Goal: Task Accomplishment & Management: Use online tool/utility

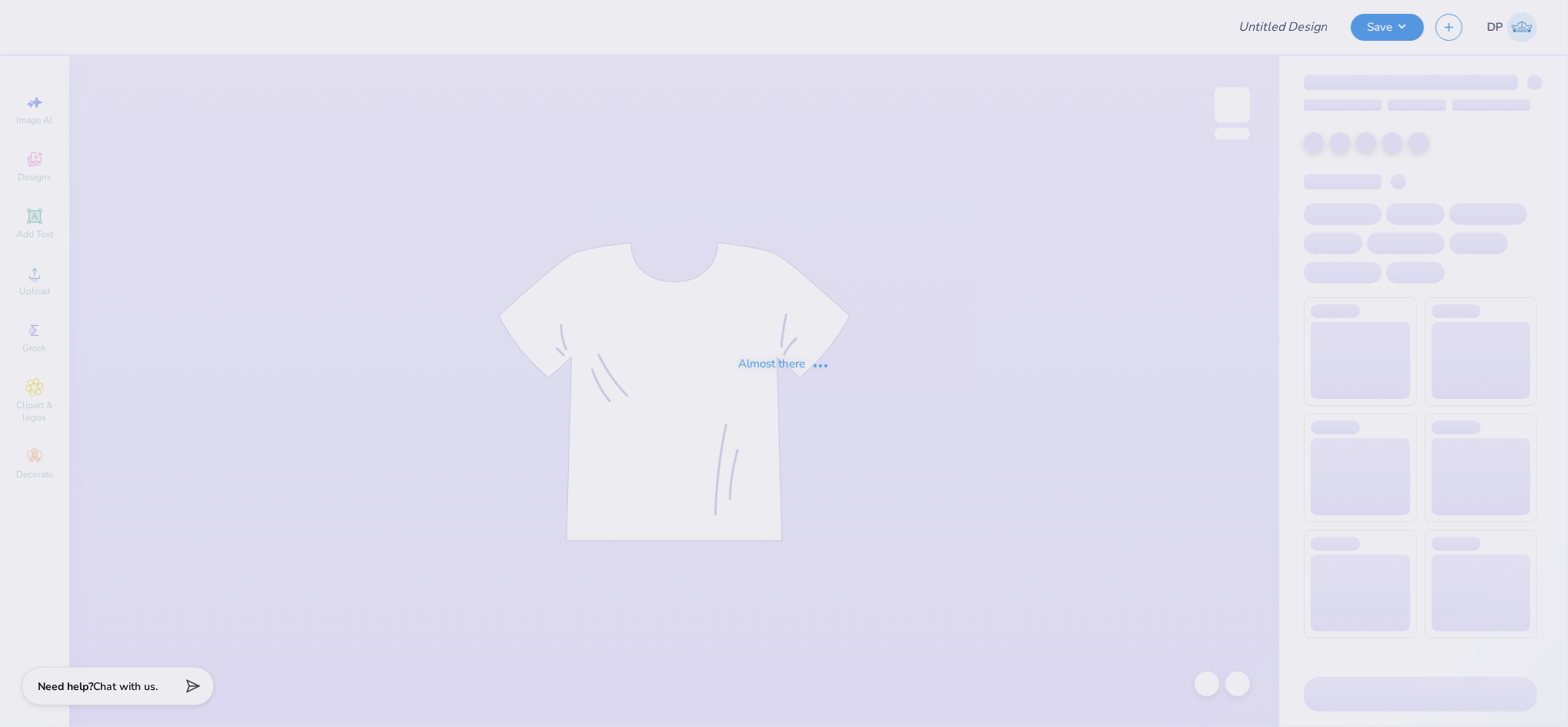
type input "Great Women Go Greek"
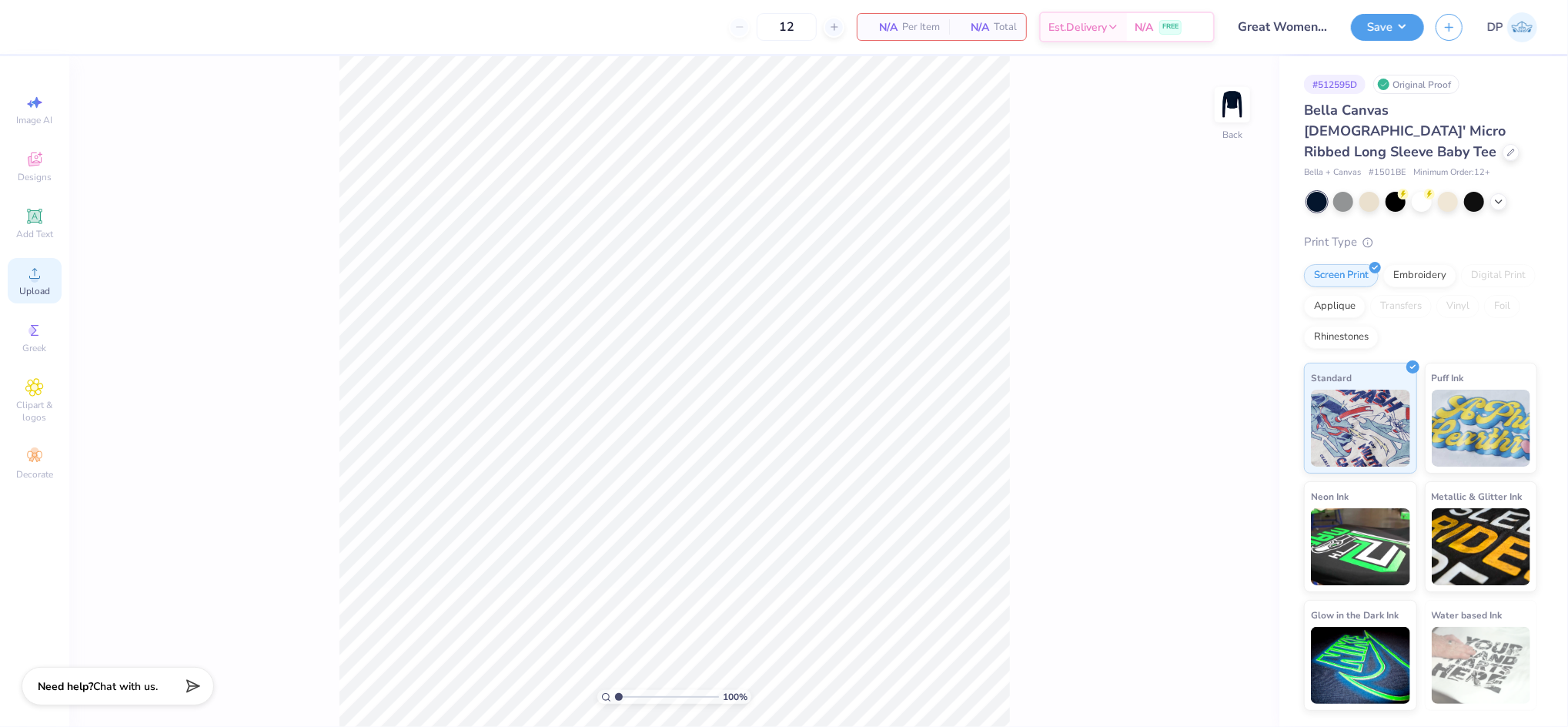
click at [31, 272] on icon at bounding box center [35, 273] width 19 height 19
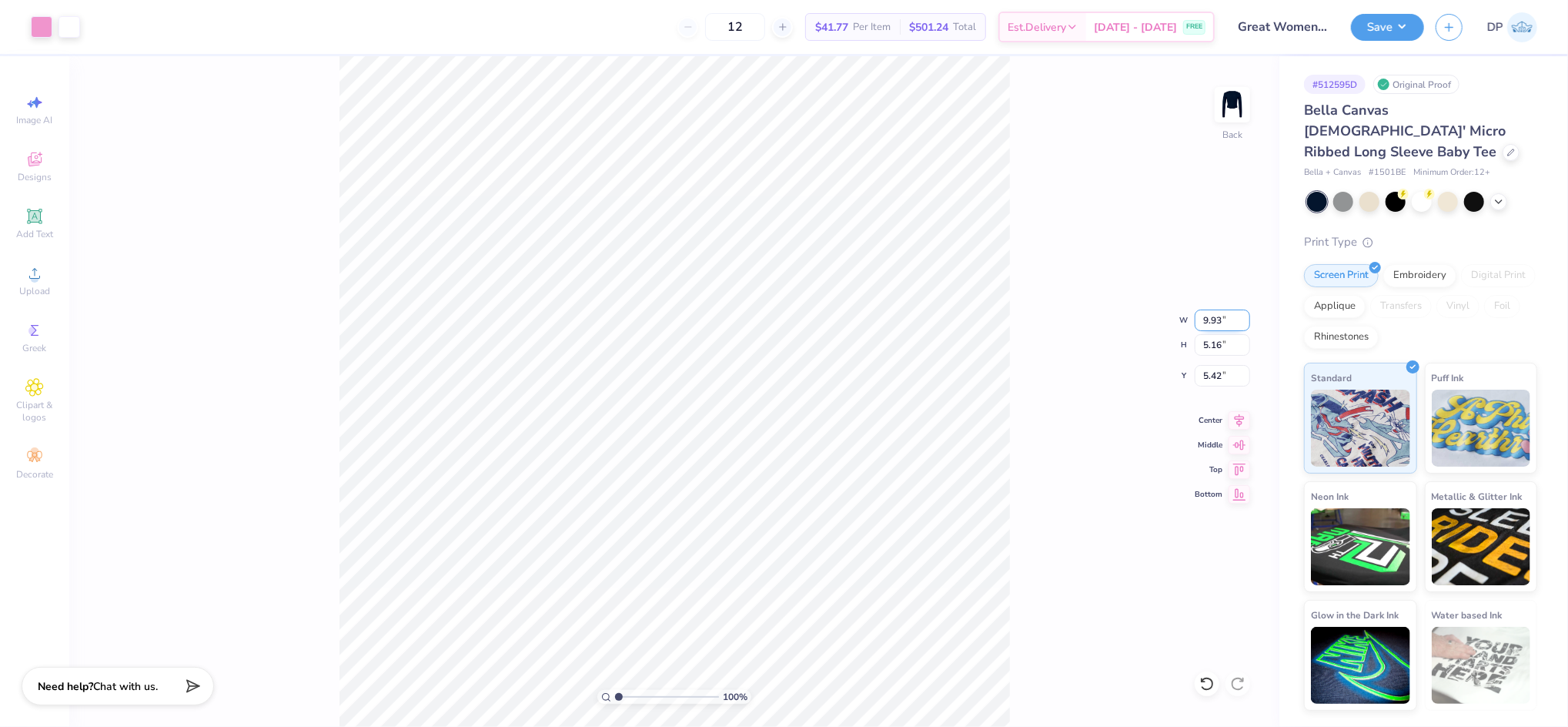
click at [1216, 319] on input "9.93" at bounding box center [1222, 320] width 56 height 22
type input "9.00"
type input "4.68"
type input "5.66"
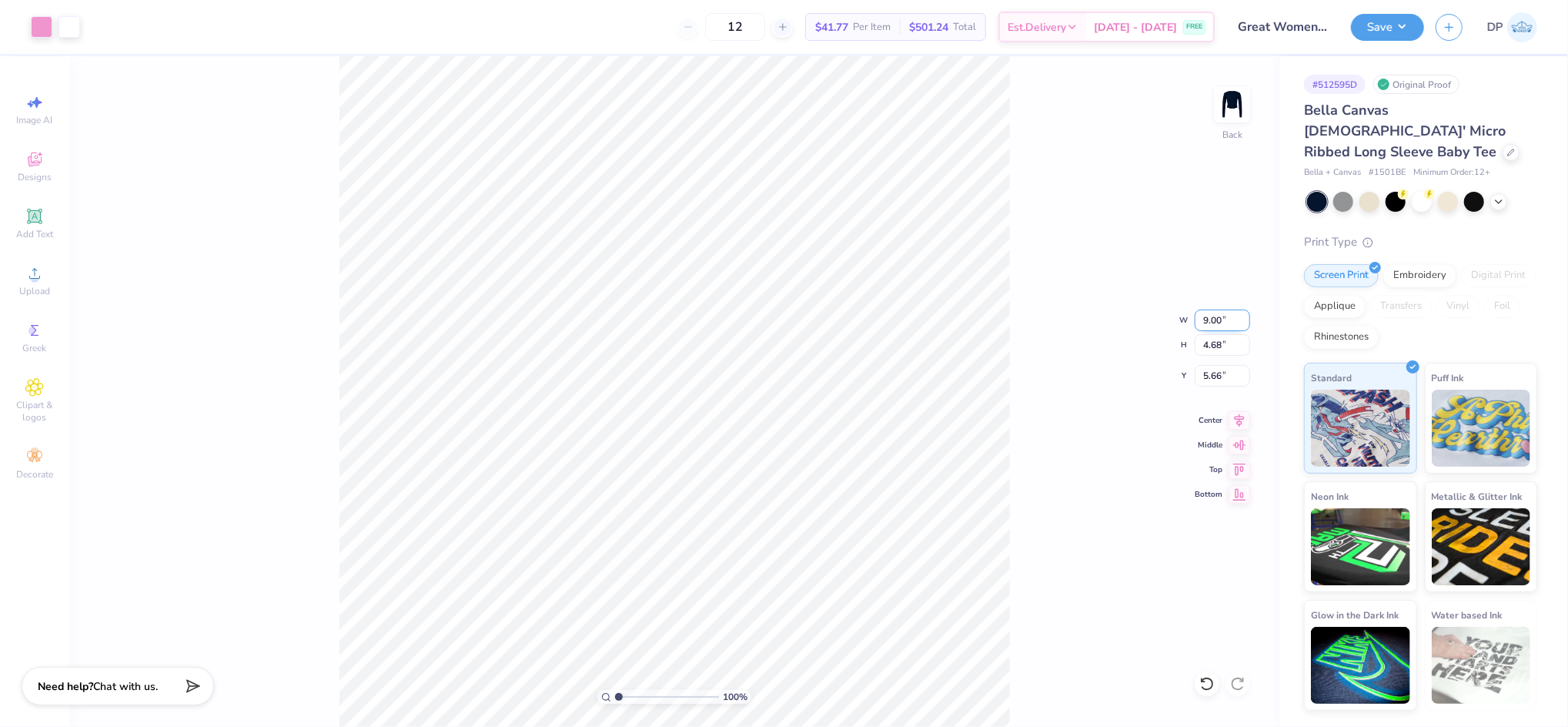
click at [1211, 316] on input "9.00" at bounding box center [1222, 320] width 56 height 22
type input "8.00"
type input "4.16"
click at [1207, 370] on input "5.92" at bounding box center [1222, 375] width 56 height 22
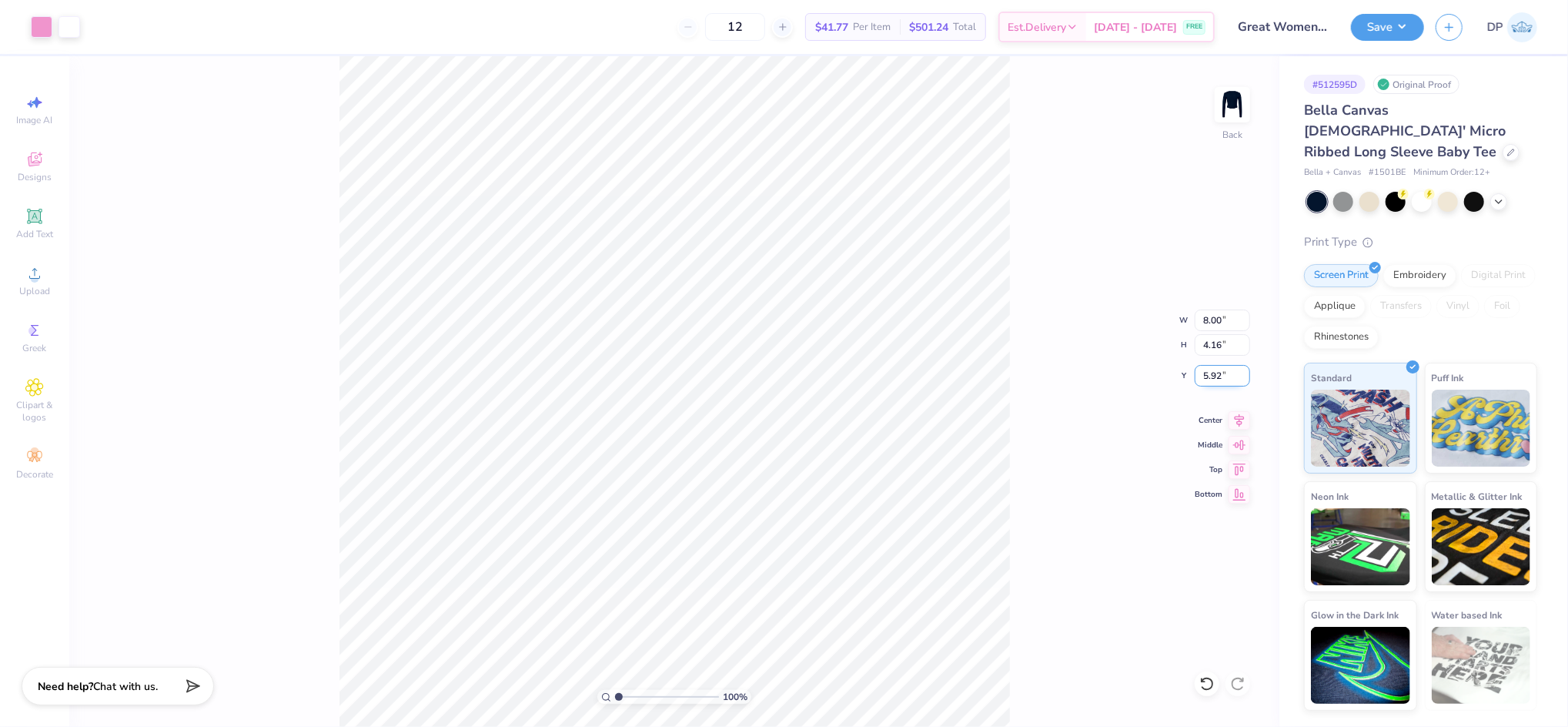
click at [1207, 370] on input "5.92" at bounding box center [1222, 375] width 56 height 22
type input "3.00"
click at [1081, 363] on div "100 % Back W 8.00 8.00 " H 4.16 4.16 " Y 3.00 3.00 " Center Middle Top Bottom" at bounding box center [675, 391] width 1211 height 671
click at [1209, 365] on input "3.00" at bounding box center [1222, 375] width 56 height 22
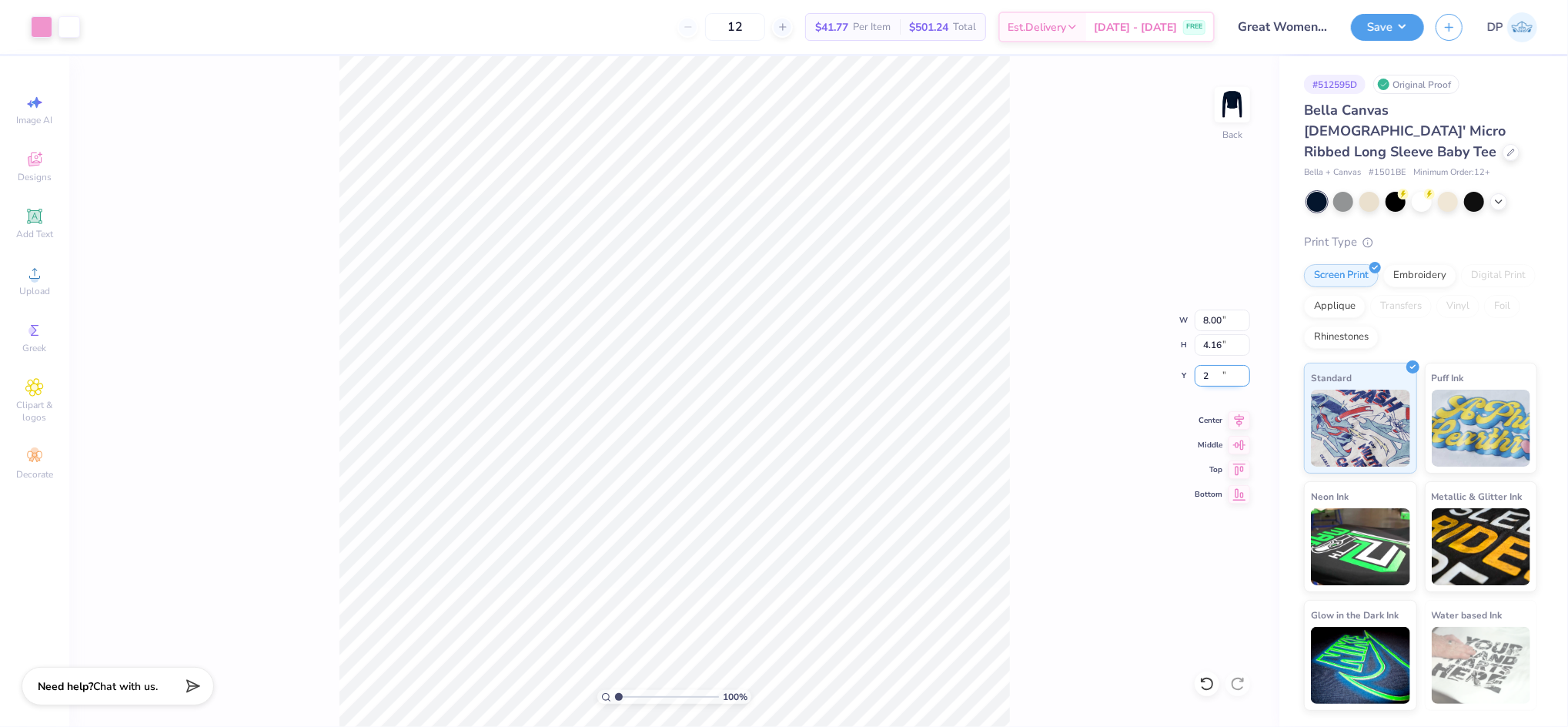
type input "2.00"
type input "1.72"
click at [626, 699] on input "range" at bounding box center [666, 696] width 104 height 14
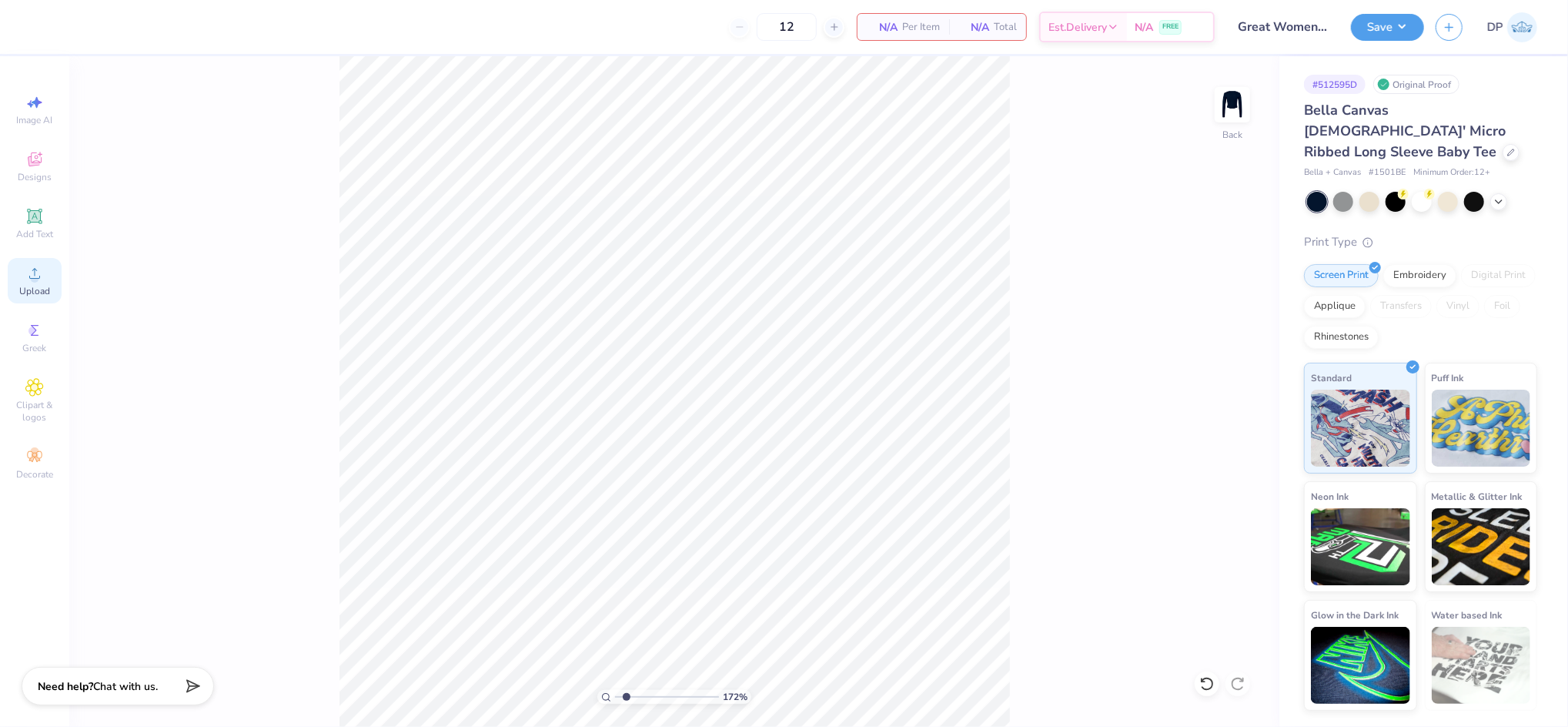
click at [31, 266] on icon at bounding box center [35, 273] width 19 height 19
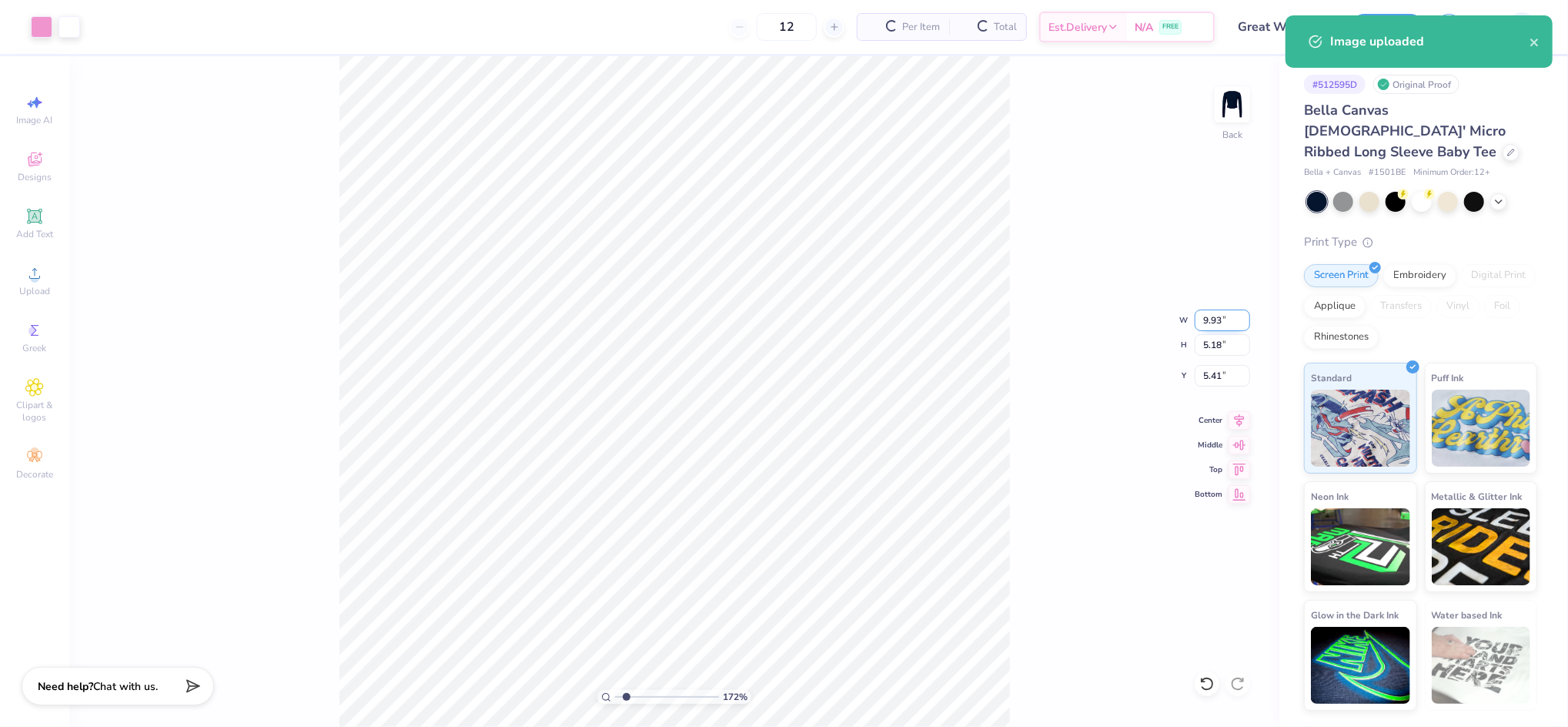
click at [1216, 319] on input "9.93" at bounding box center [1222, 320] width 56 height 22
type input "8.00"
type input "4.17"
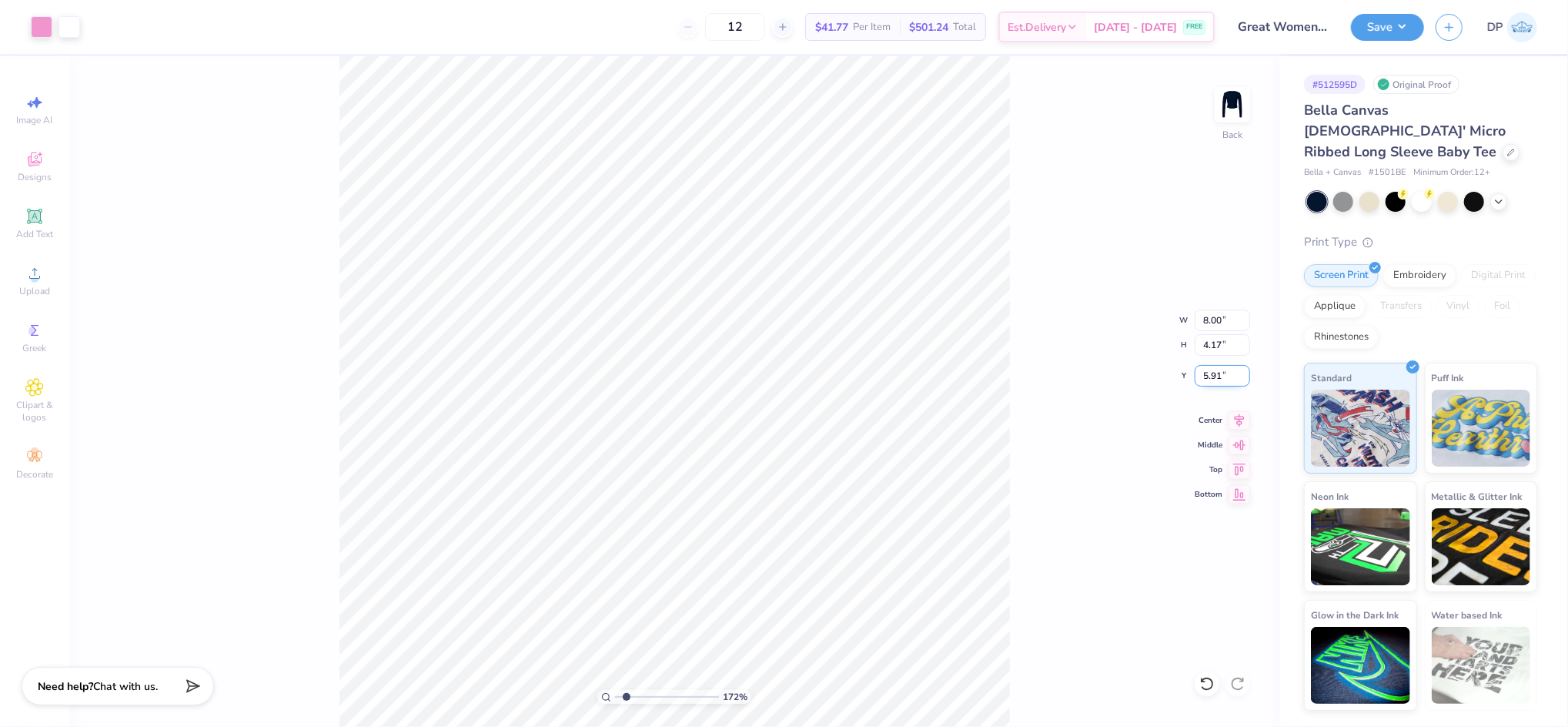
click at [1205, 375] on input "5.91" at bounding box center [1222, 375] width 56 height 22
click at [1205, 374] on input "5.91" at bounding box center [1222, 375] width 56 height 22
type input "2.00"
drag, startPoint x: 623, startPoint y: 699, endPoint x: 611, endPoint y: 698, distance: 12.0
click at [615, 698] on input "range" at bounding box center [666, 696] width 104 height 14
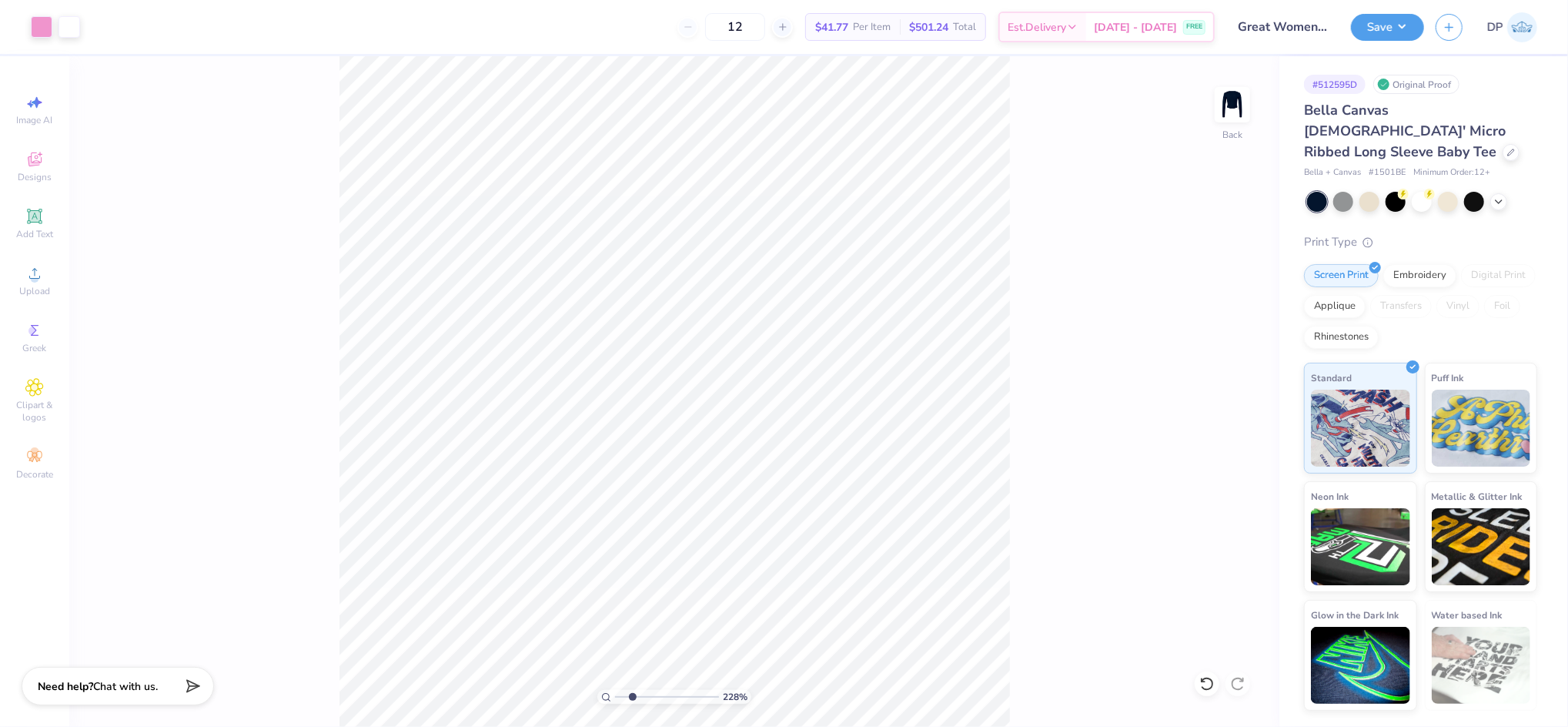
drag, startPoint x: 618, startPoint y: 695, endPoint x: 632, endPoint y: 697, distance: 14.1
click at [632, 697] on input "range" at bounding box center [666, 696] width 104 height 14
drag, startPoint x: 629, startPoint y: 695, endPoint x: 639, endPoint y: 696, distance: 10.0
type input "2.99"
click at [639, 696] on input "range" at bounding box center [666, 696] width 104 height 14
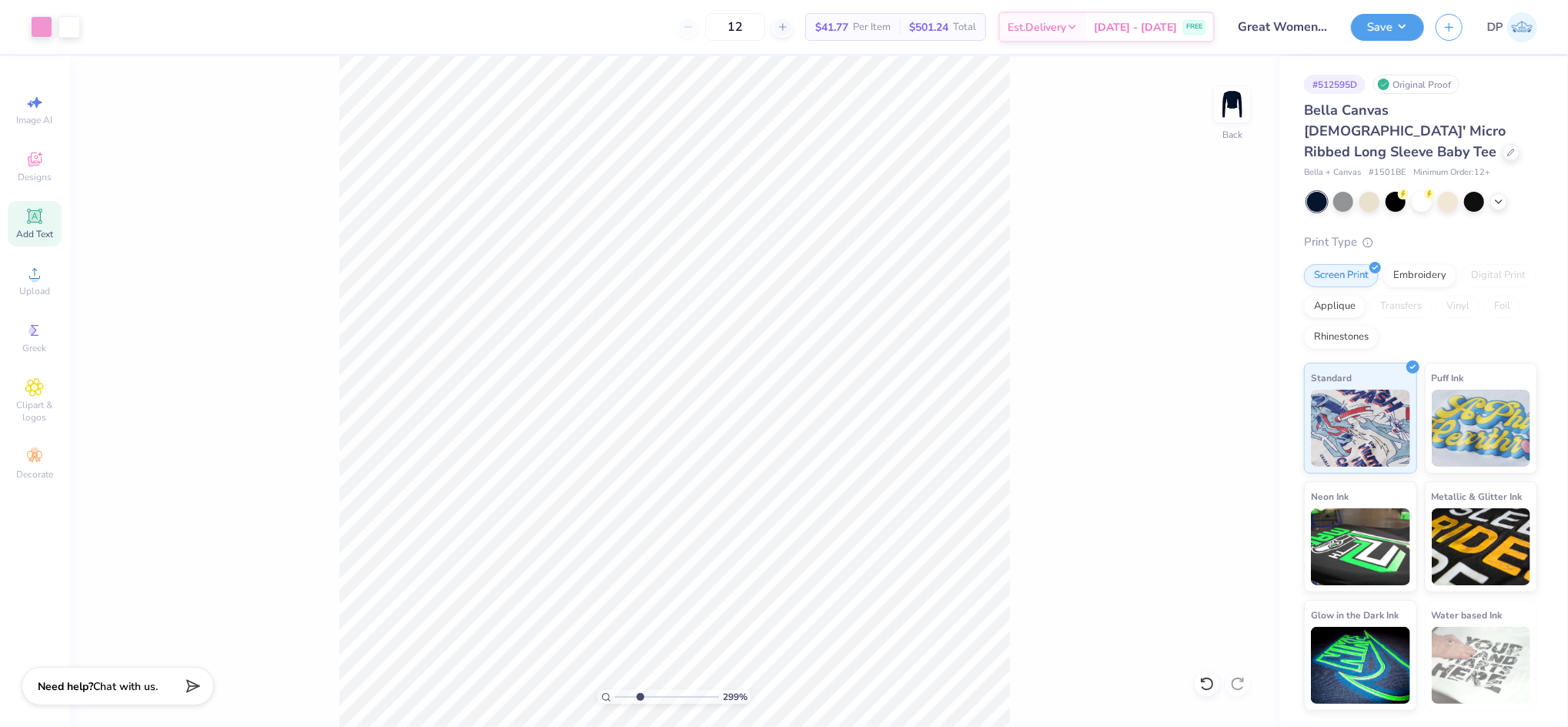
click at [38, 208] on icon at bounding box center [35, 216] width 19 height 19
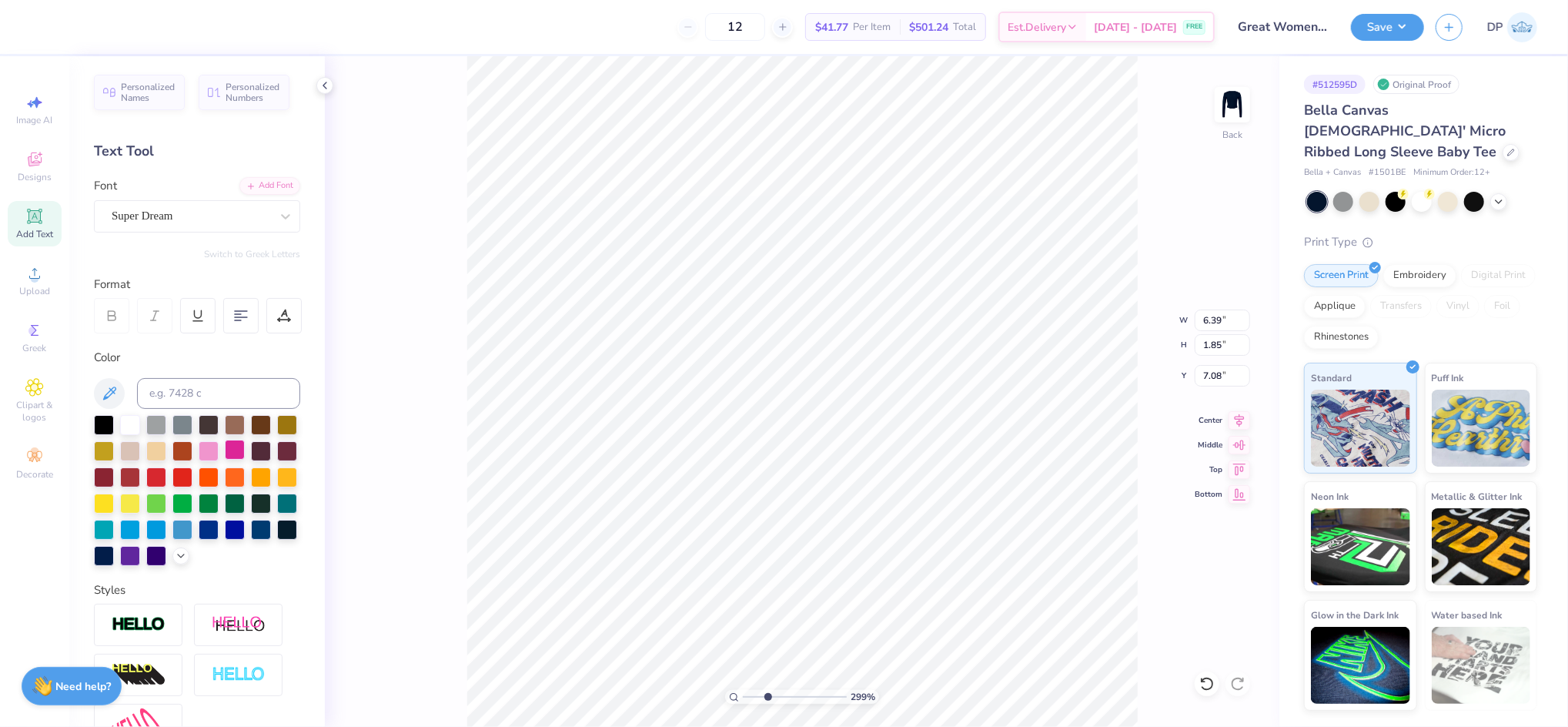
click at [245, 452] on div at bounding box center [234, 449] width 20 height 20
type input "4.19"
type input "1.21"
click at [192, 501] on div at bounding box center [182, 502] width 20 height 20
type input "2.74"
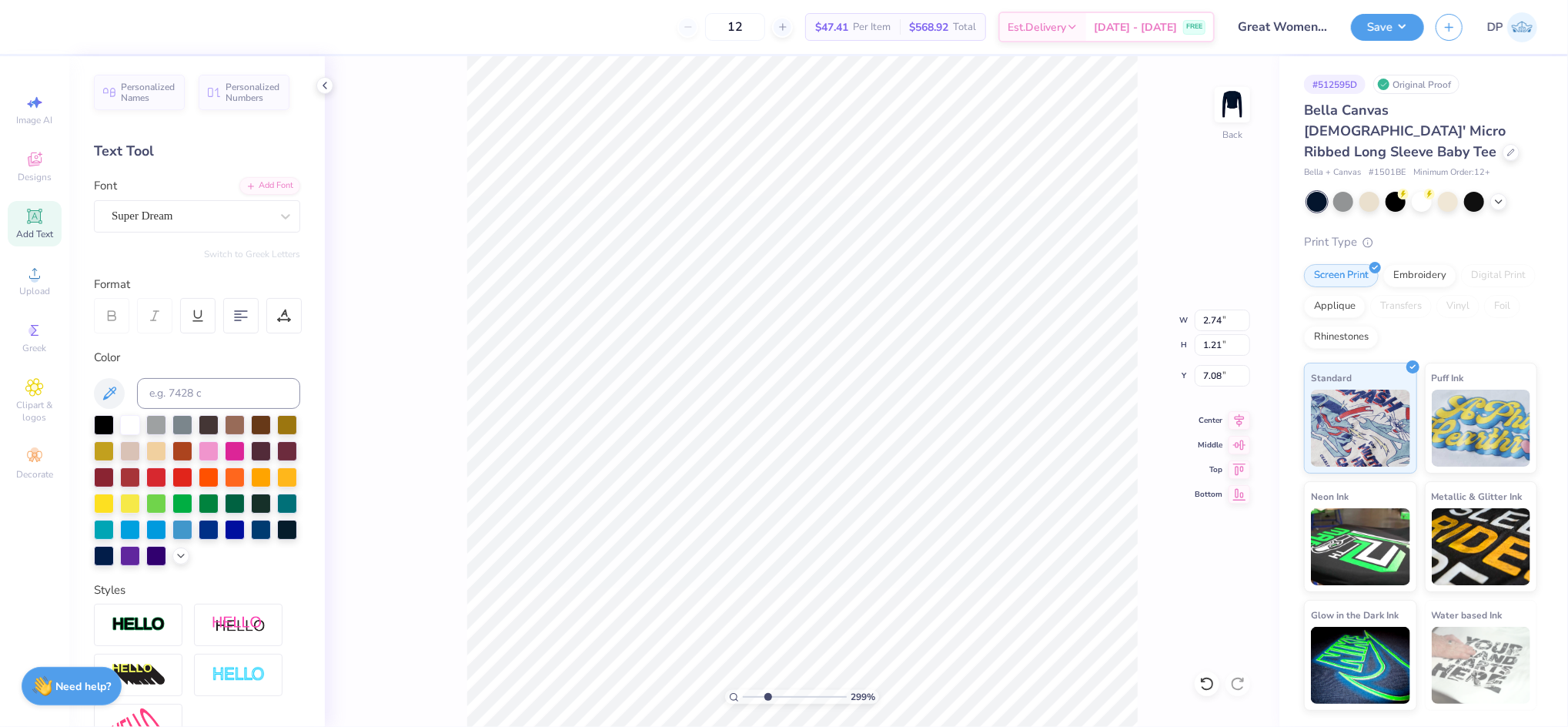
type input "0.79"
type textarea "Go Panhellenic"
click at [250, 184] on div "Add Font" at bounding box center [270, 184] width 61 height 18
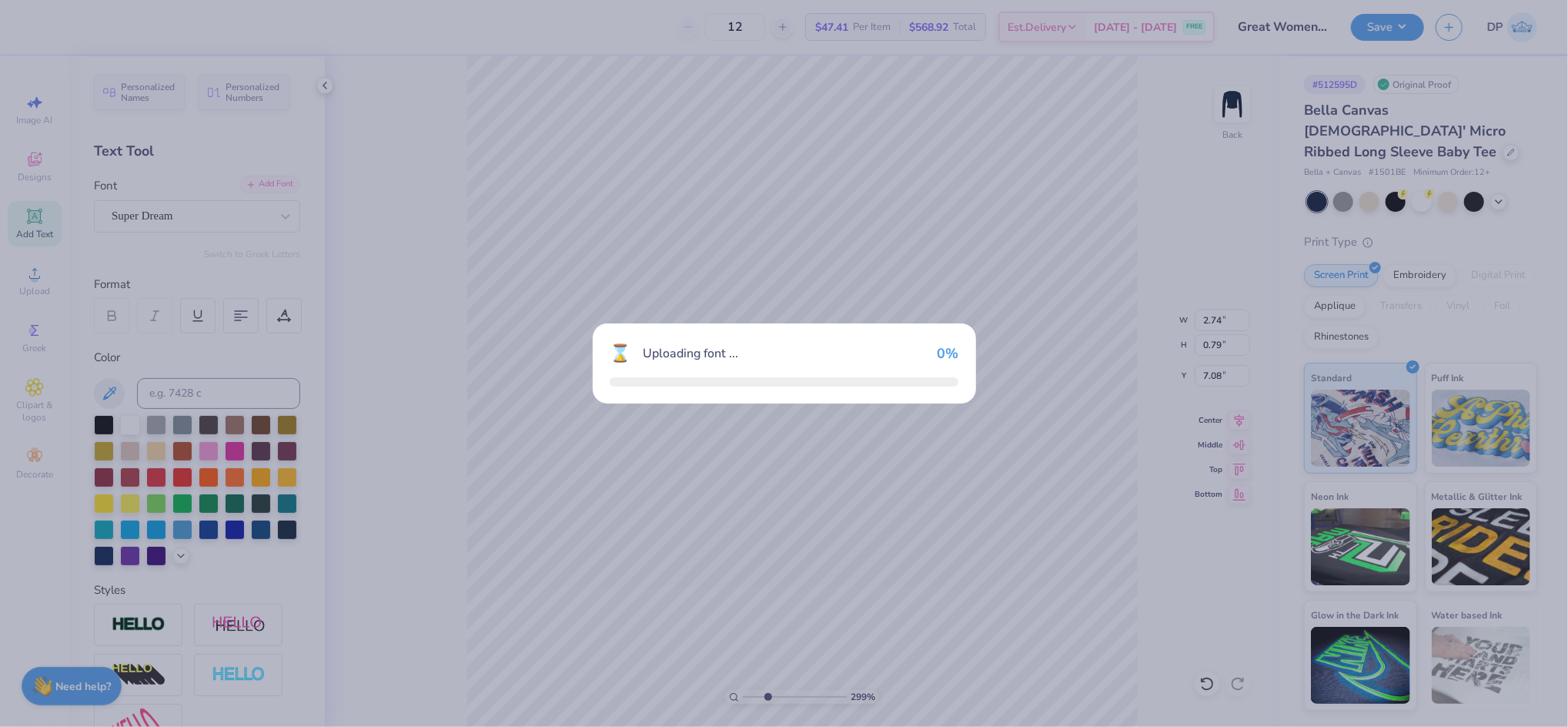
type input "7.52"
type input "0.80"
type input "7.07"
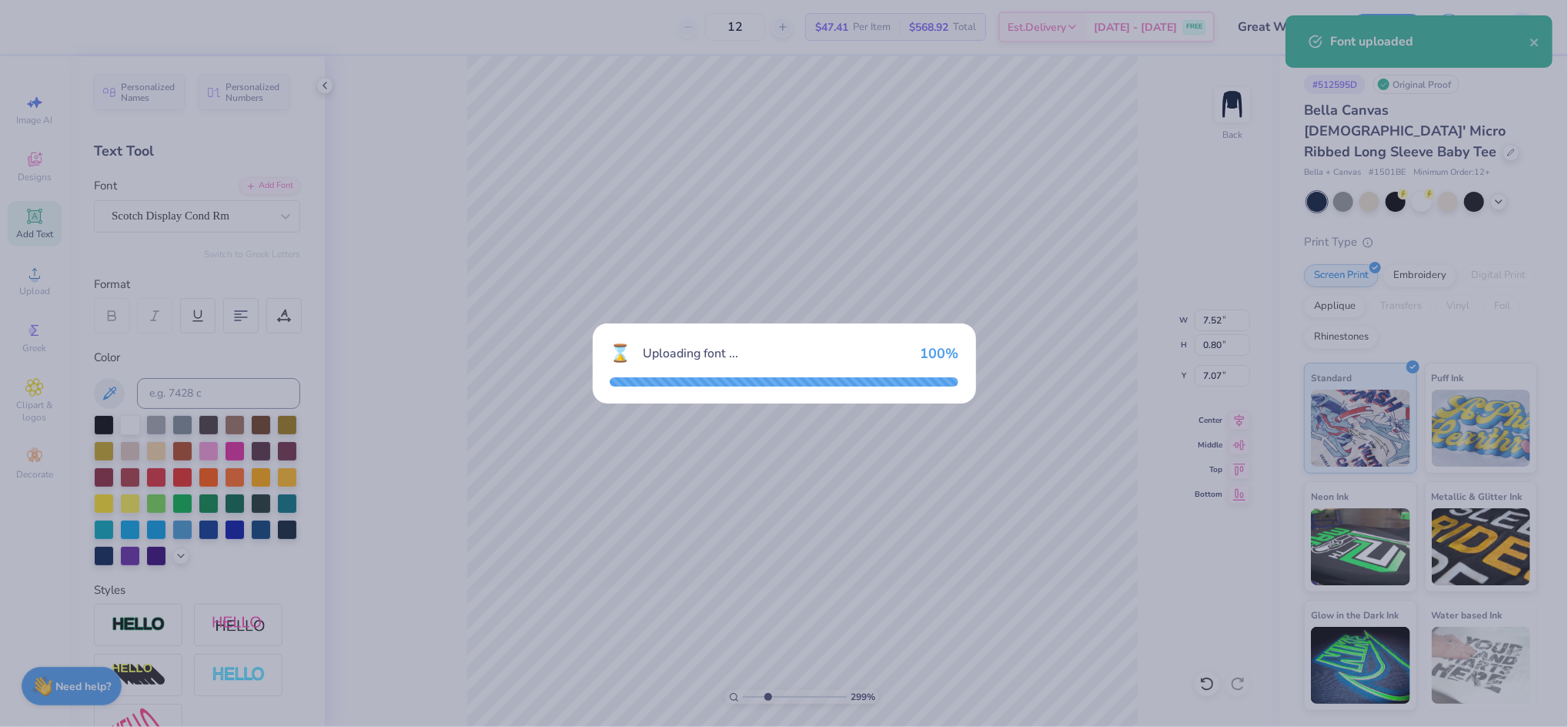
type input "6.87"
type input "0.82"
type input "7.06"
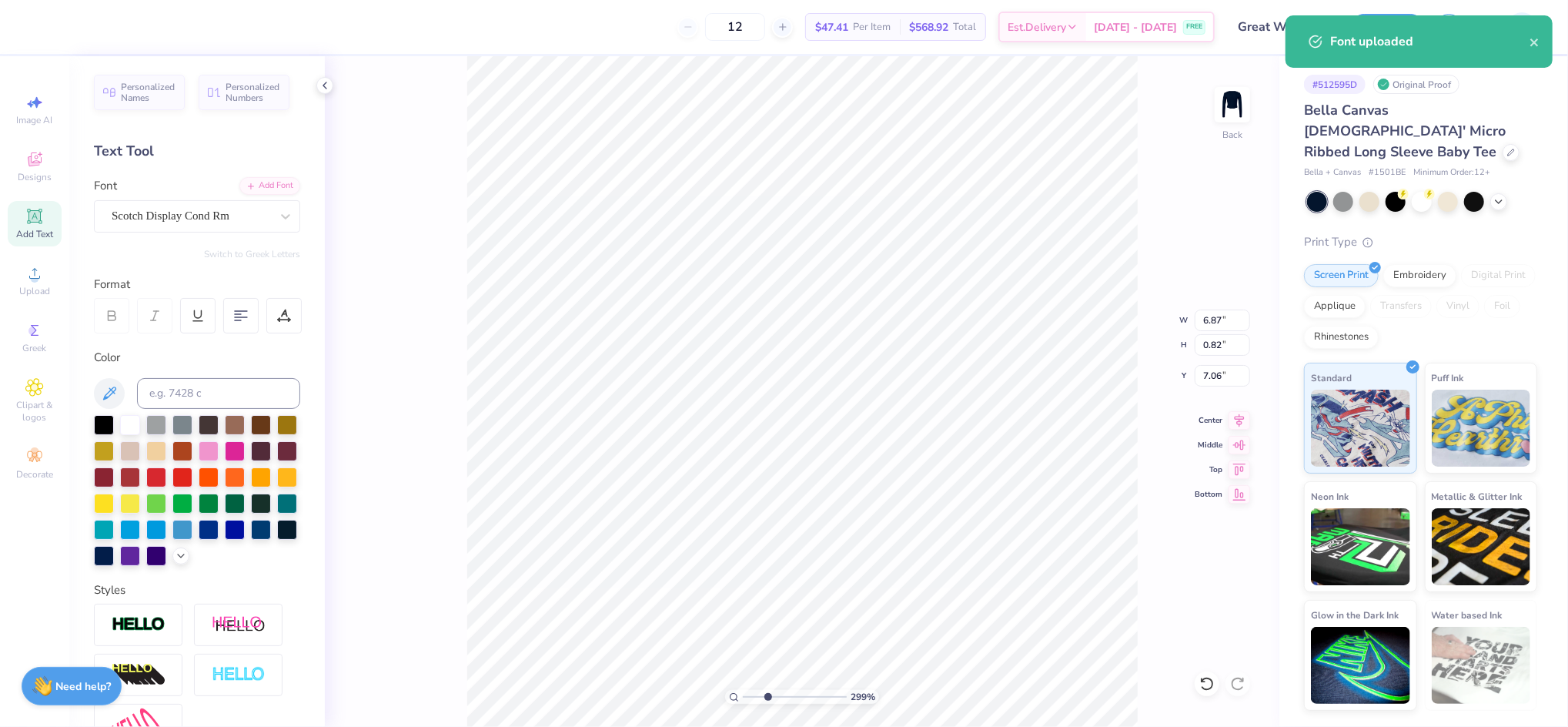
scroll to position [17, 3]
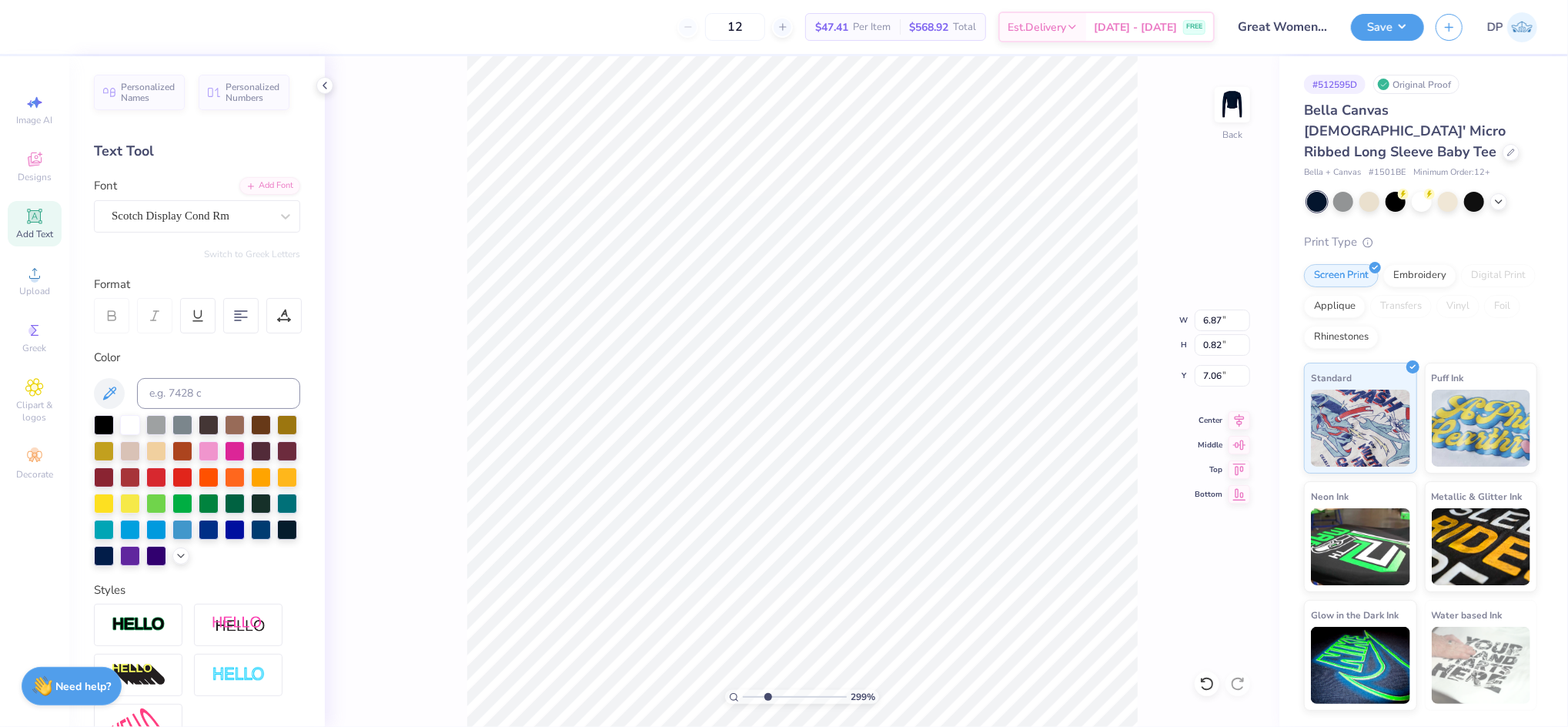
type textarea "Go Women"
type input "3.37"
type input "7.84"
type input "1.27"
type input "6.88"
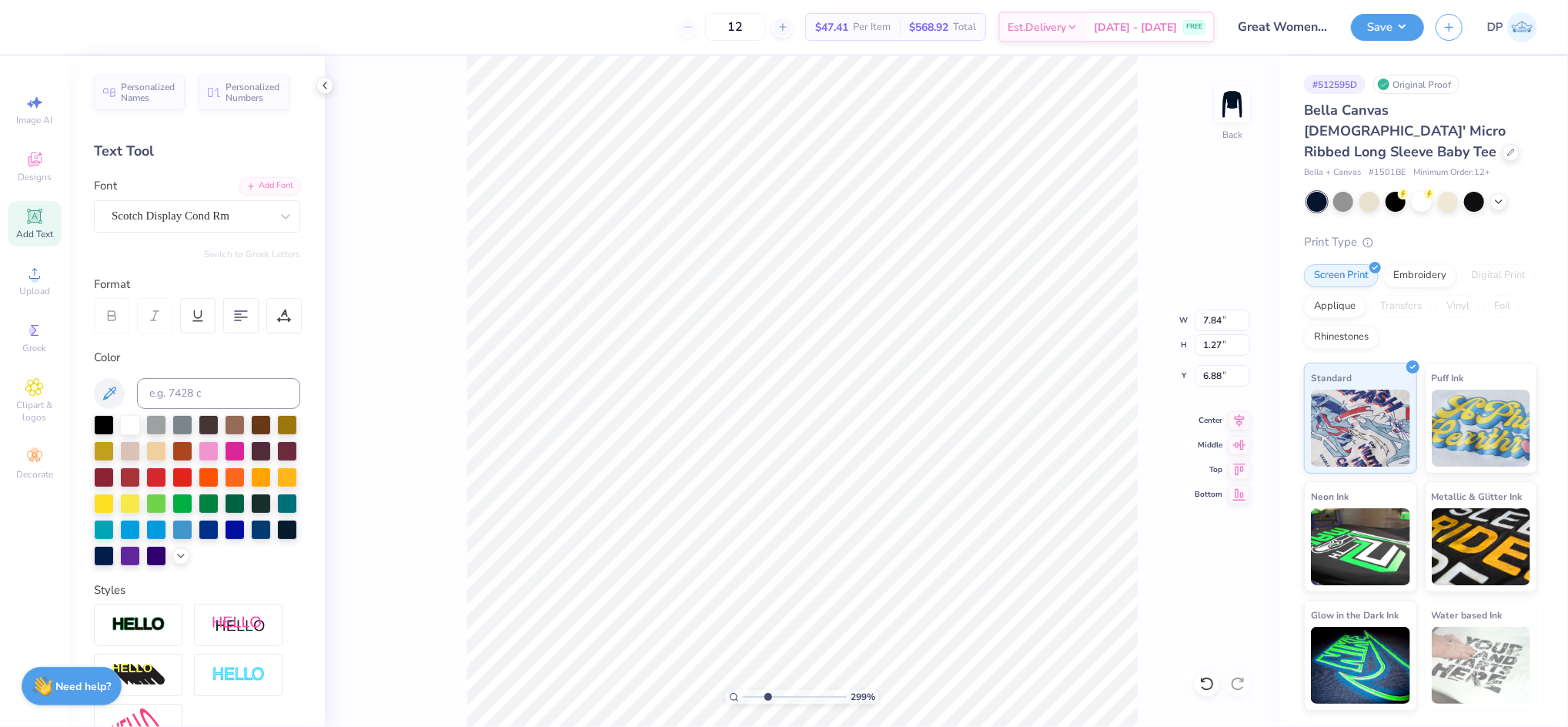
scroll to position [17, 2]
type textarea "Great Women"
type input "7.92"
type input "1.02"
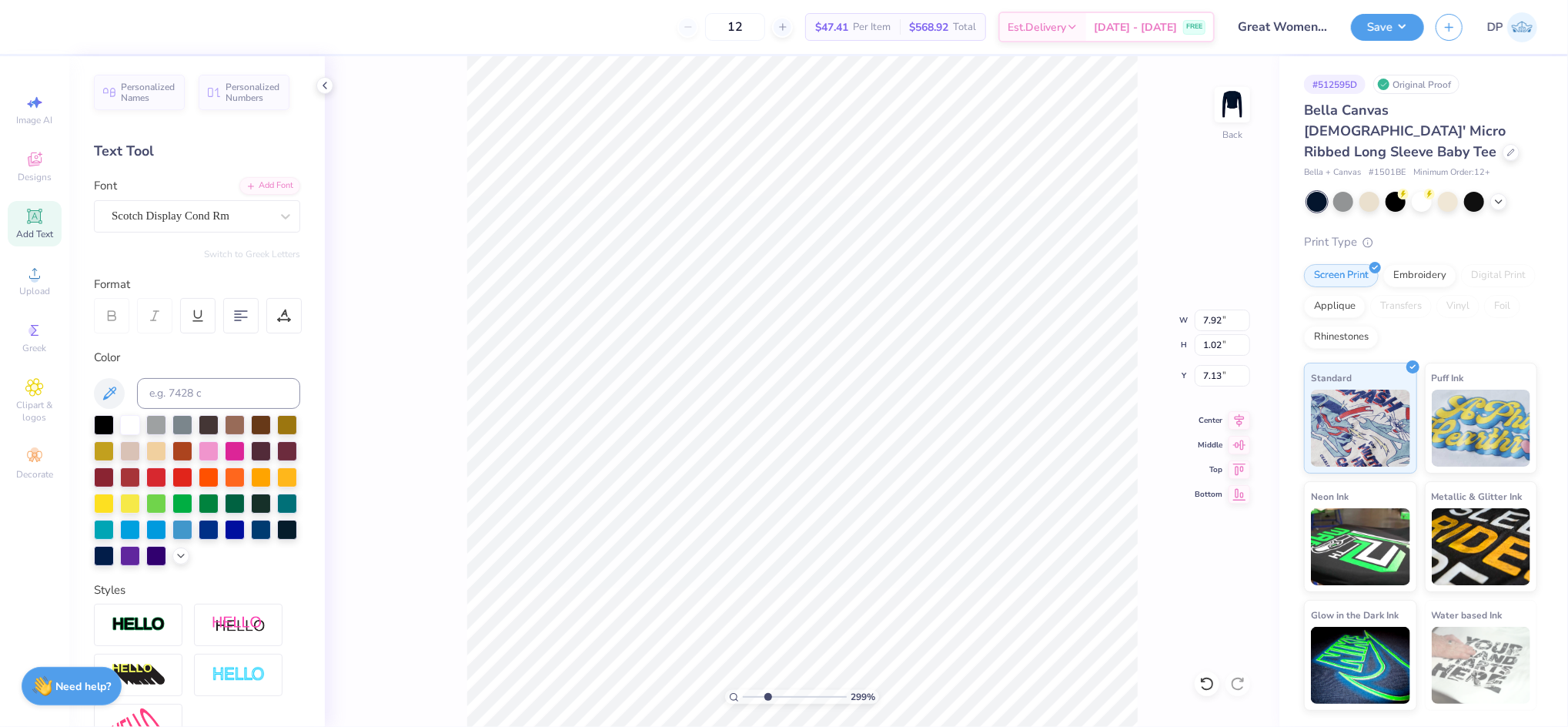
type input "3.25"
drag, startPoint x: 769, startPoint y: 697, endPoint x: 782, endPoint y: 697, distance: 13.0
click at [782, 697] on input "range" at bounding box center [794, 696] width 104 height 14
type input "3.18"
click at [770, 698] on input "range" at bounding box center [794, 696] width 104 height 14
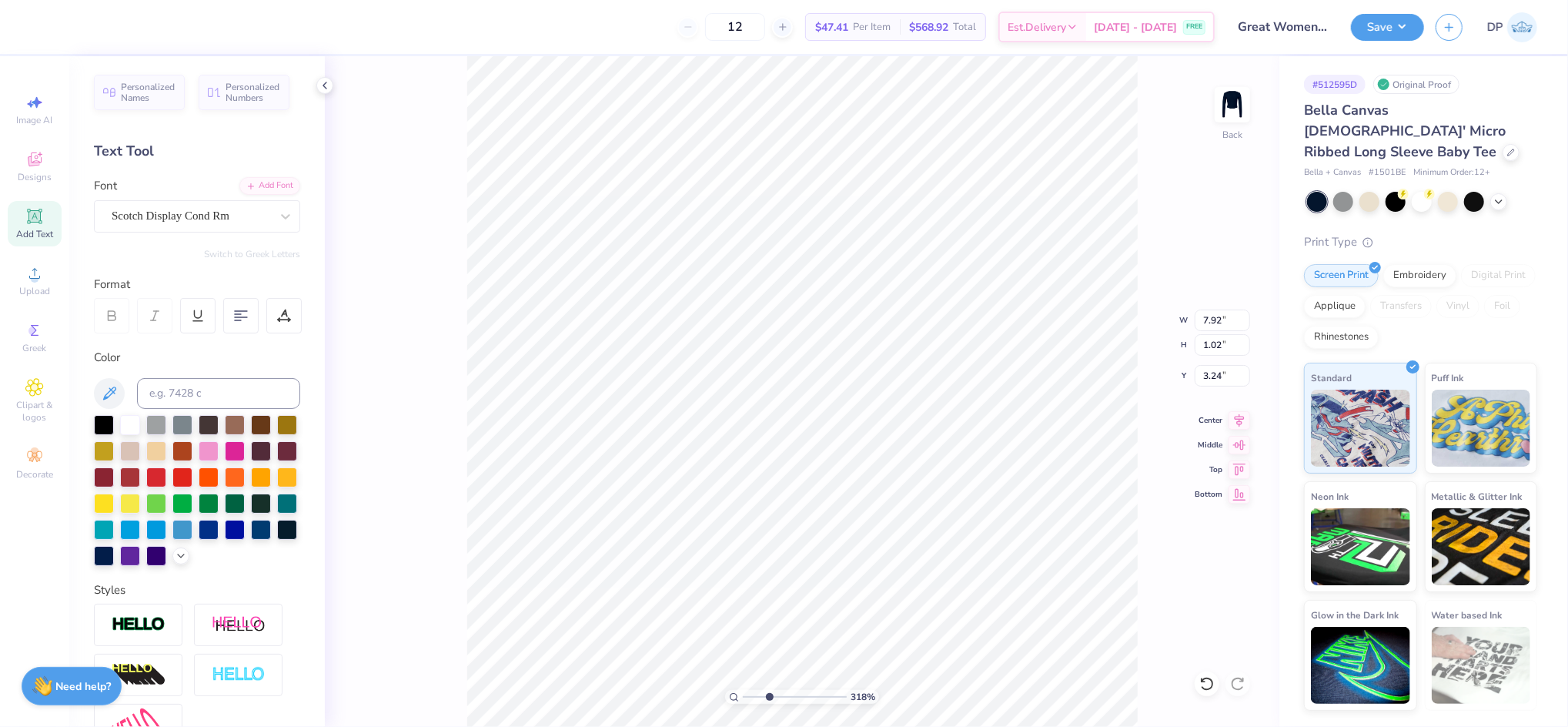
type input "3.25"
type input "7.97"
type input "3.24"
type input "8.01"
type input "4.17"
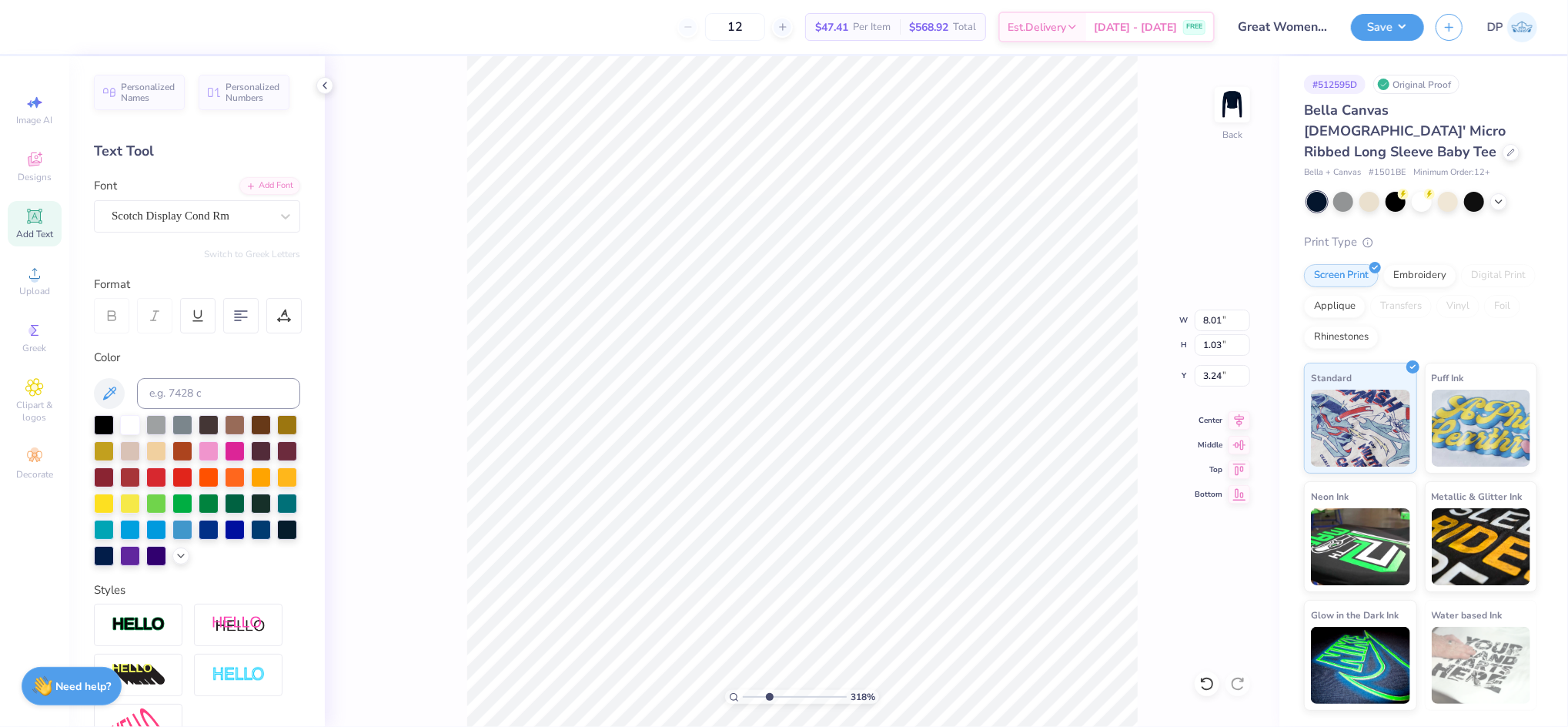
type input "2.00"
type input "7.88"
type input "1.01"
type input "3.25"
click at [293, 325] on div at bounding box center [284, 316] width 35 height 35
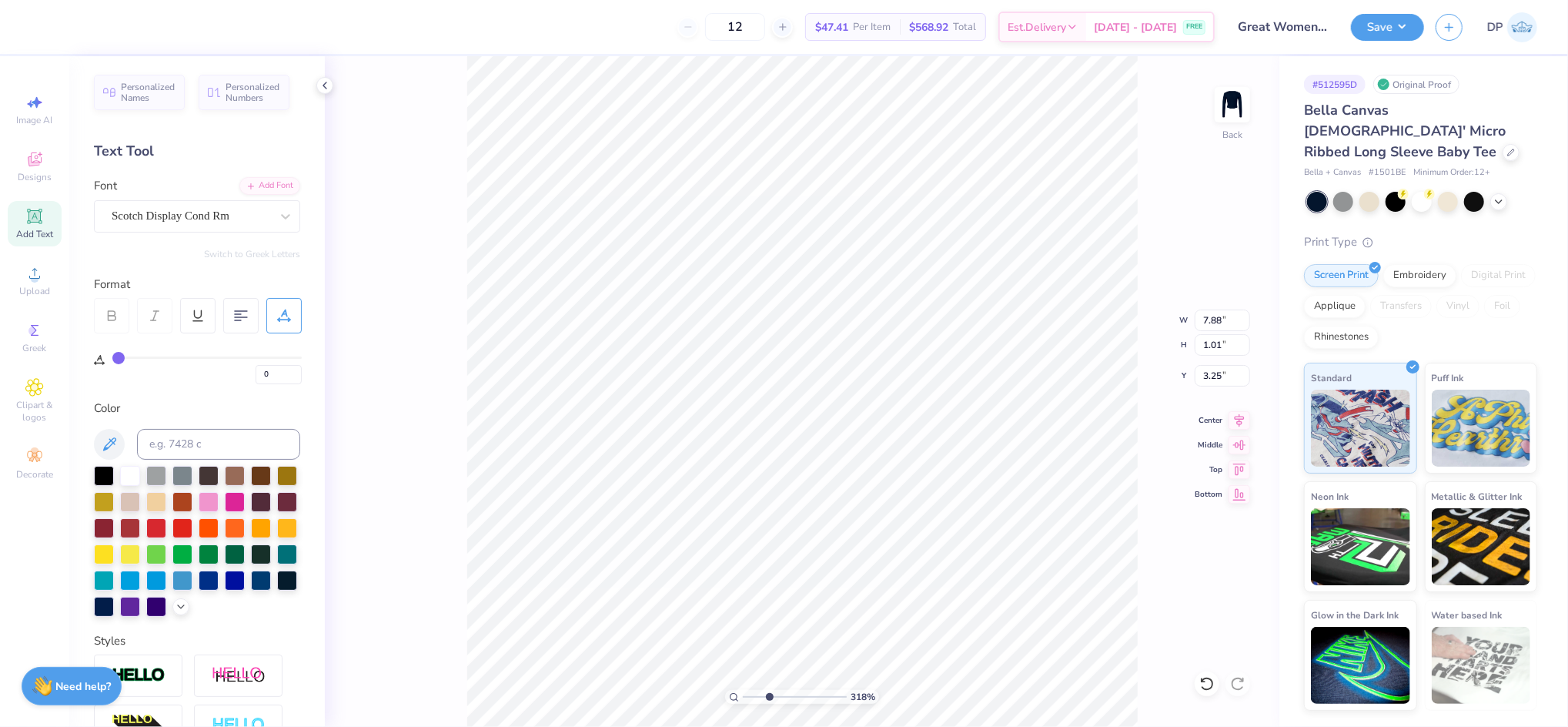
type input "2"
type input "3"
type input "4"
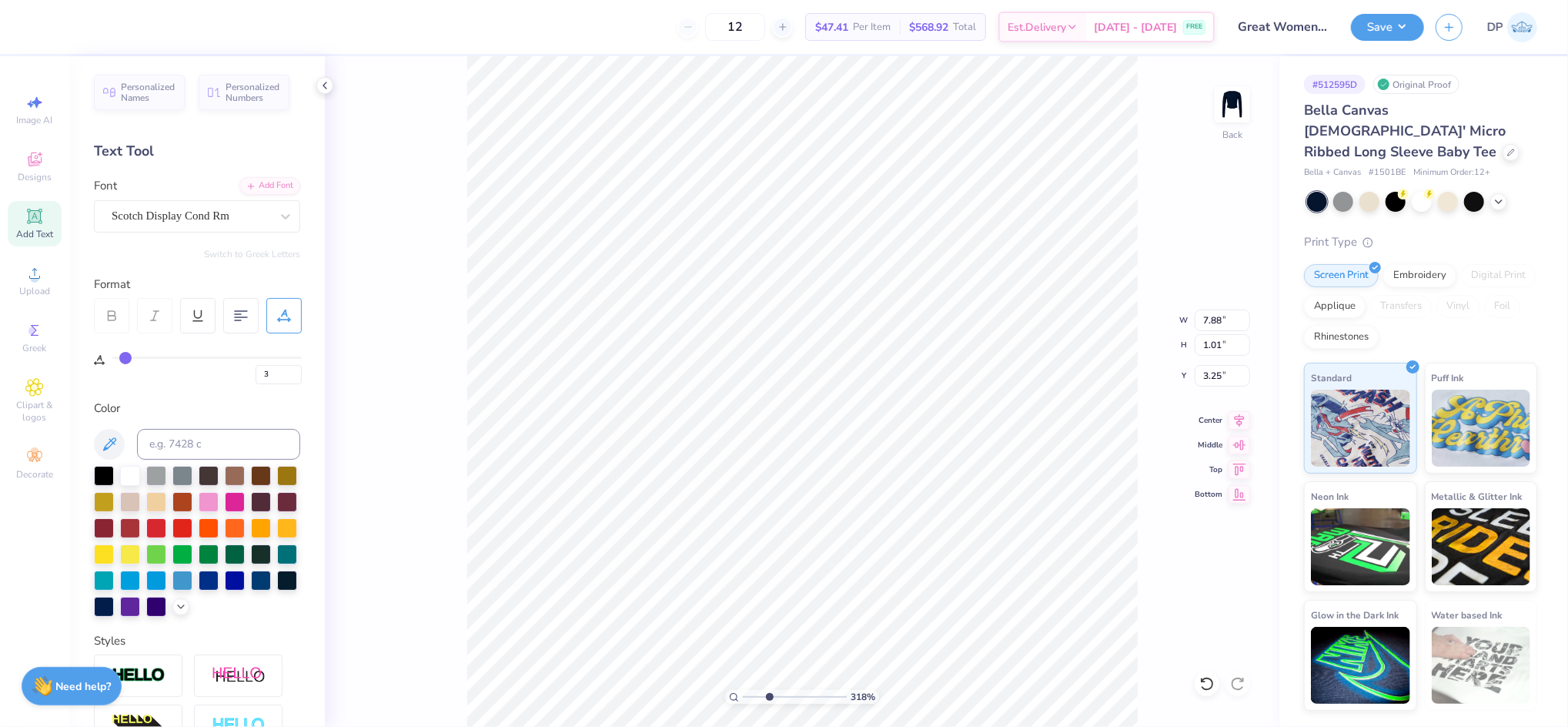
type input "4"
click at [125, 359] on input "range" at bounding box center [207, 357] width 189 height 2
type input "8.44"
type input "3"
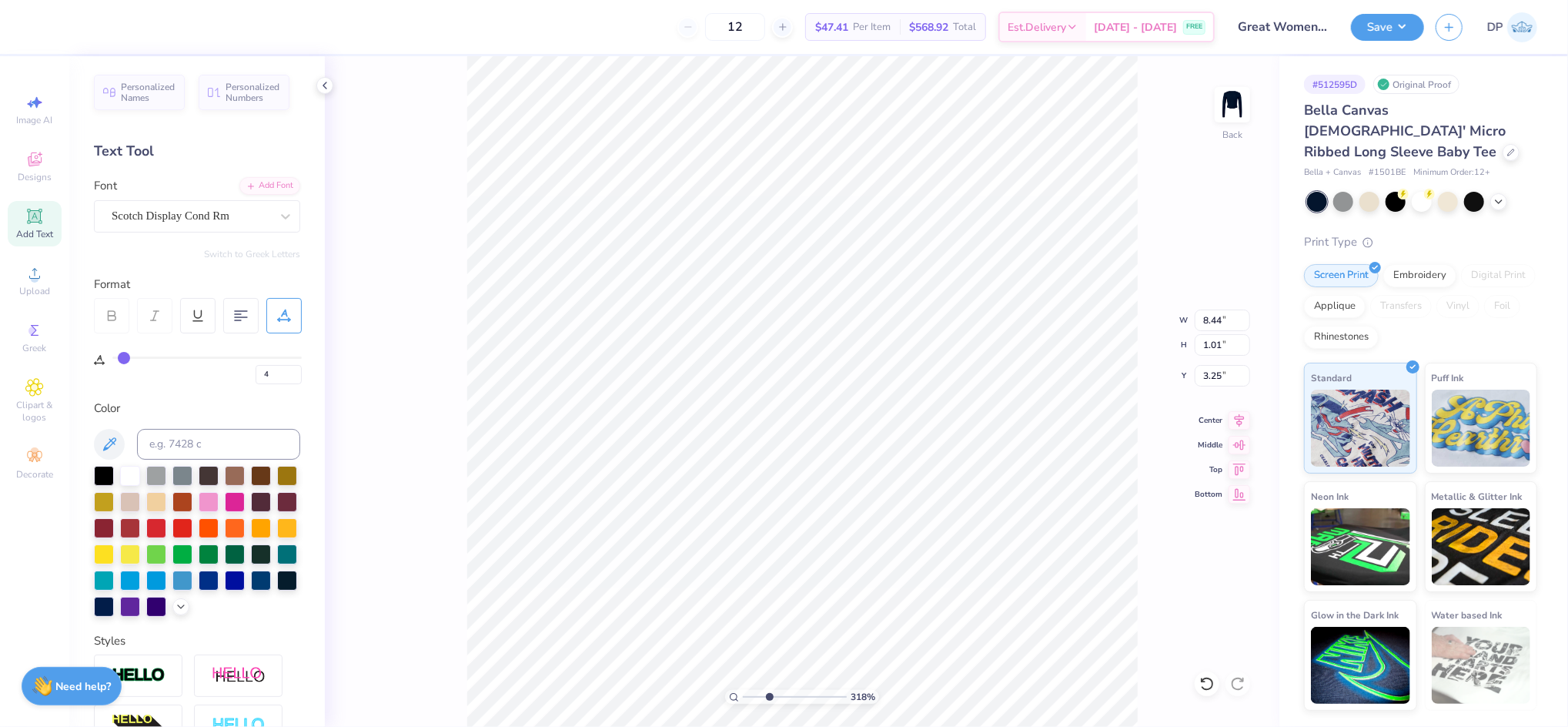
type input "3"
type input "2"
click at [122, 359] on input "range" at bounding box center [207, 357] width 189 height 2
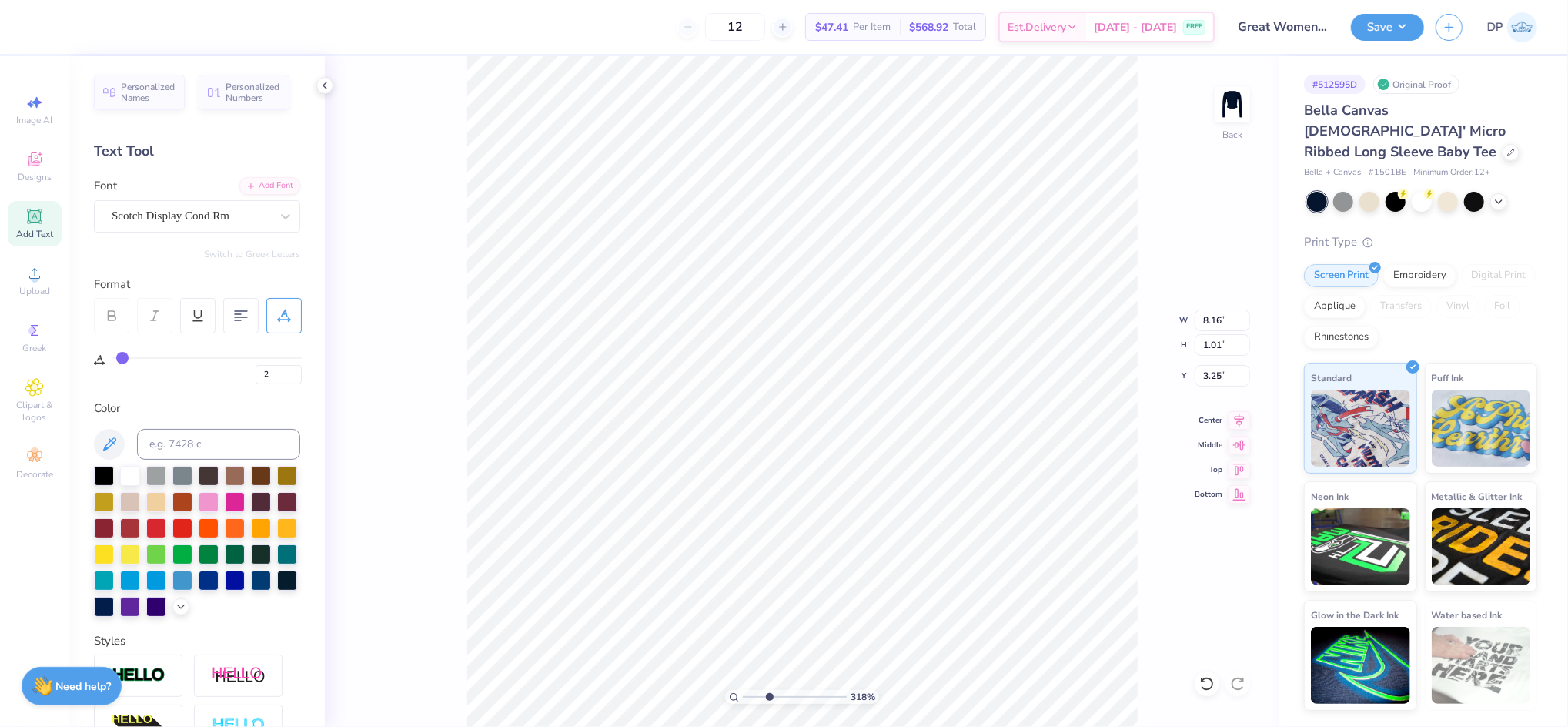
type input "8.04"
type input "1.00"
type input "3.27"
type input "3.42"
click at [771, 697] on input "range" at bounding box center [794, 696] width 104 height 14
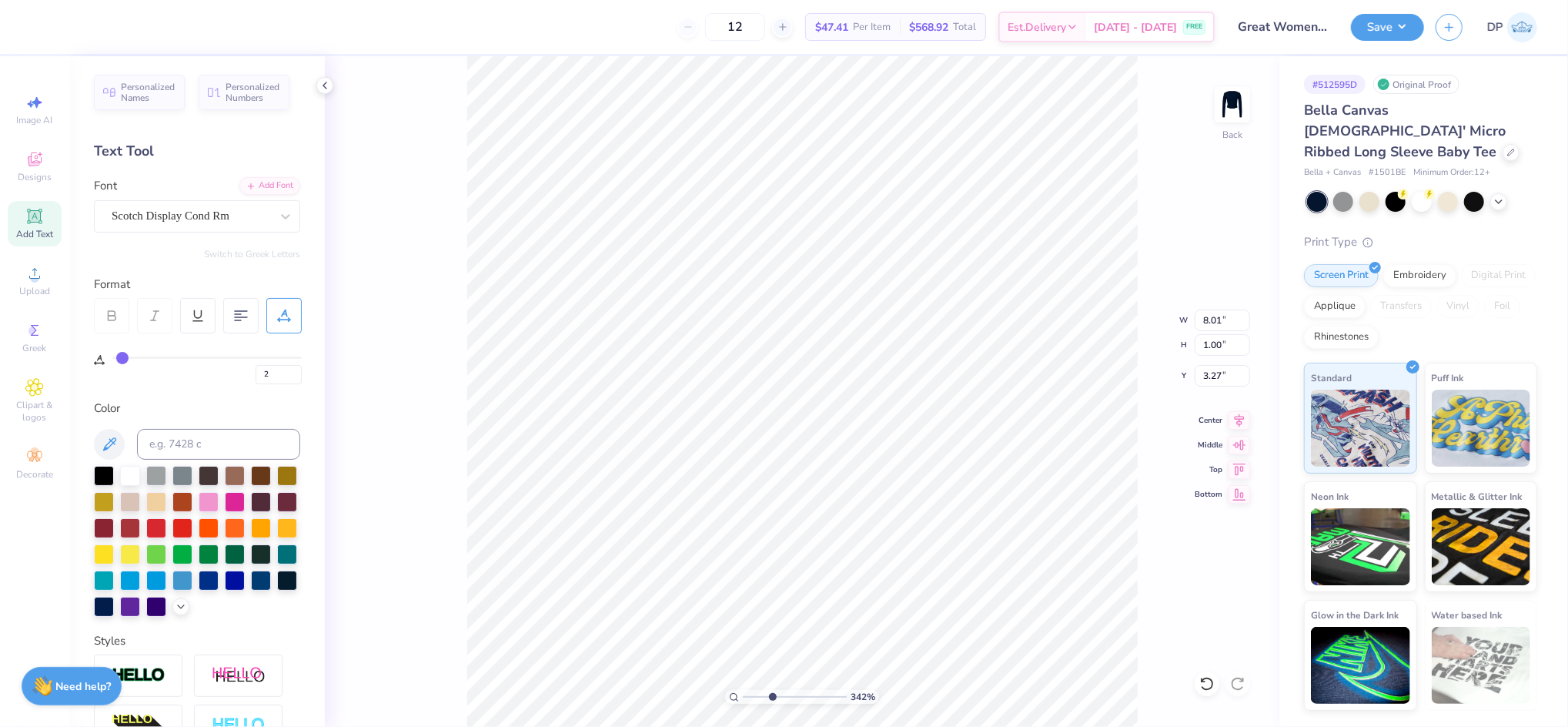
type input "7.99"
type input "0.99"
type input "3.28"
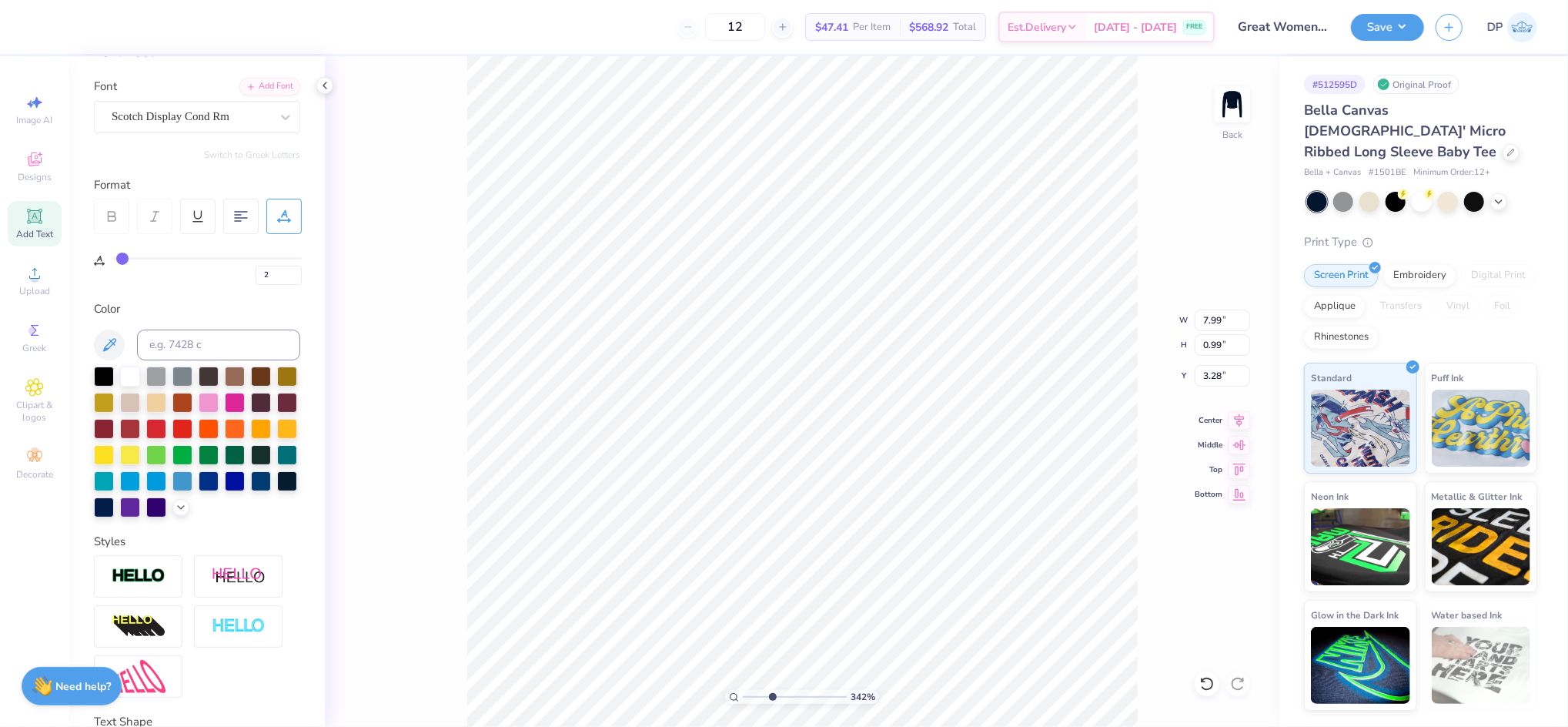
scroll to position [102, 0]
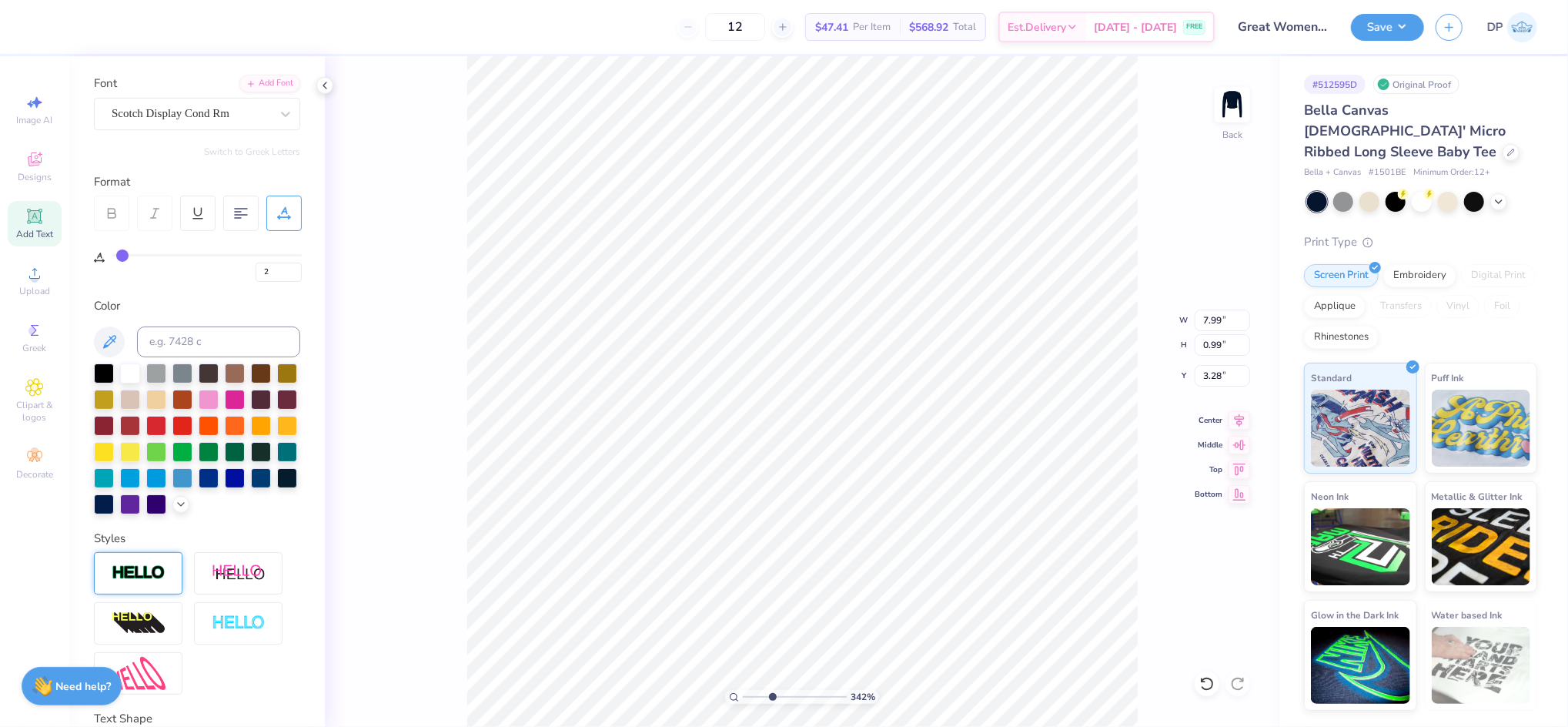
click at [155, 582] on img at bounding box center [138, 573] width 54 height 18
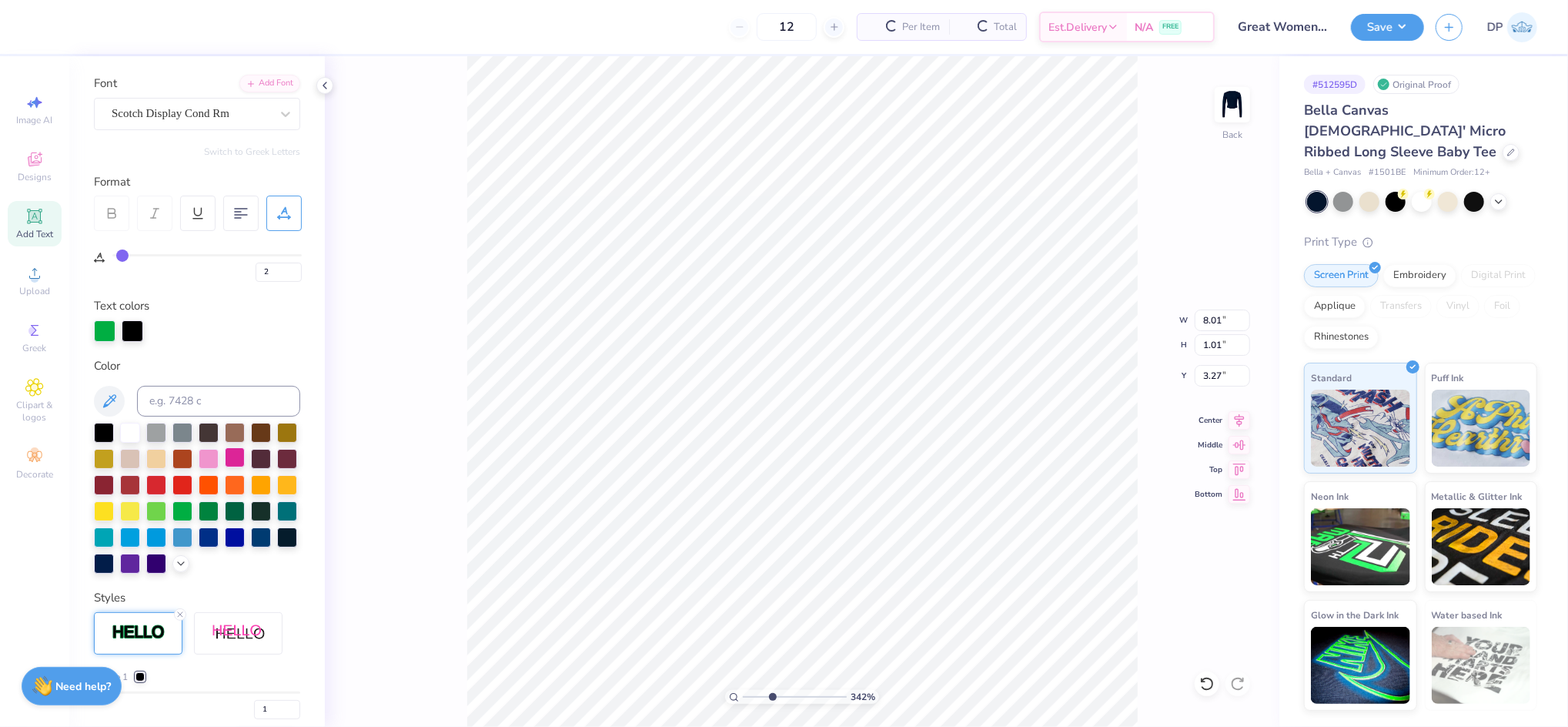
type input "8.01"
type input "1.01"
type input "3.27"
click at [133, 334] on div at bounding box center [132, 329] width 22 height 22
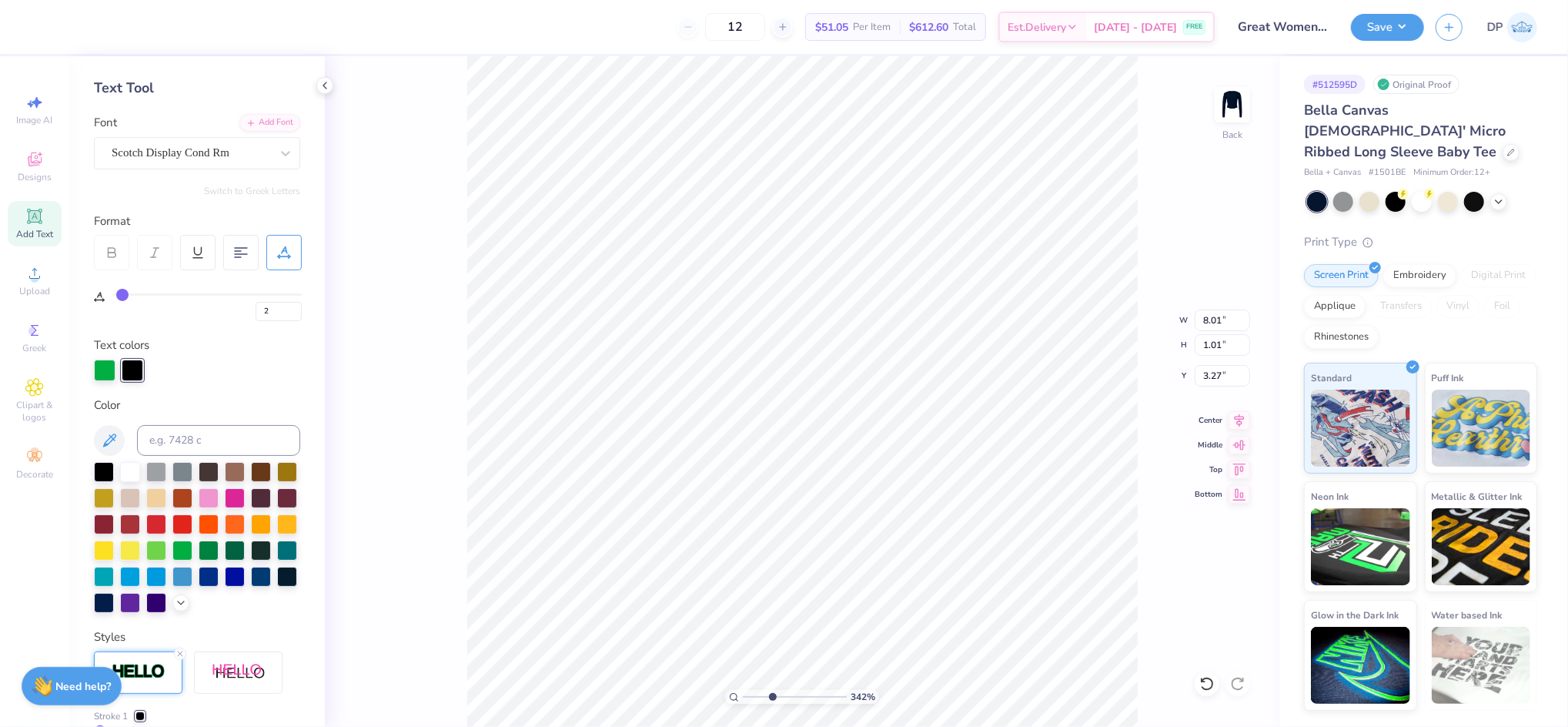
scroll to position [0, 0]
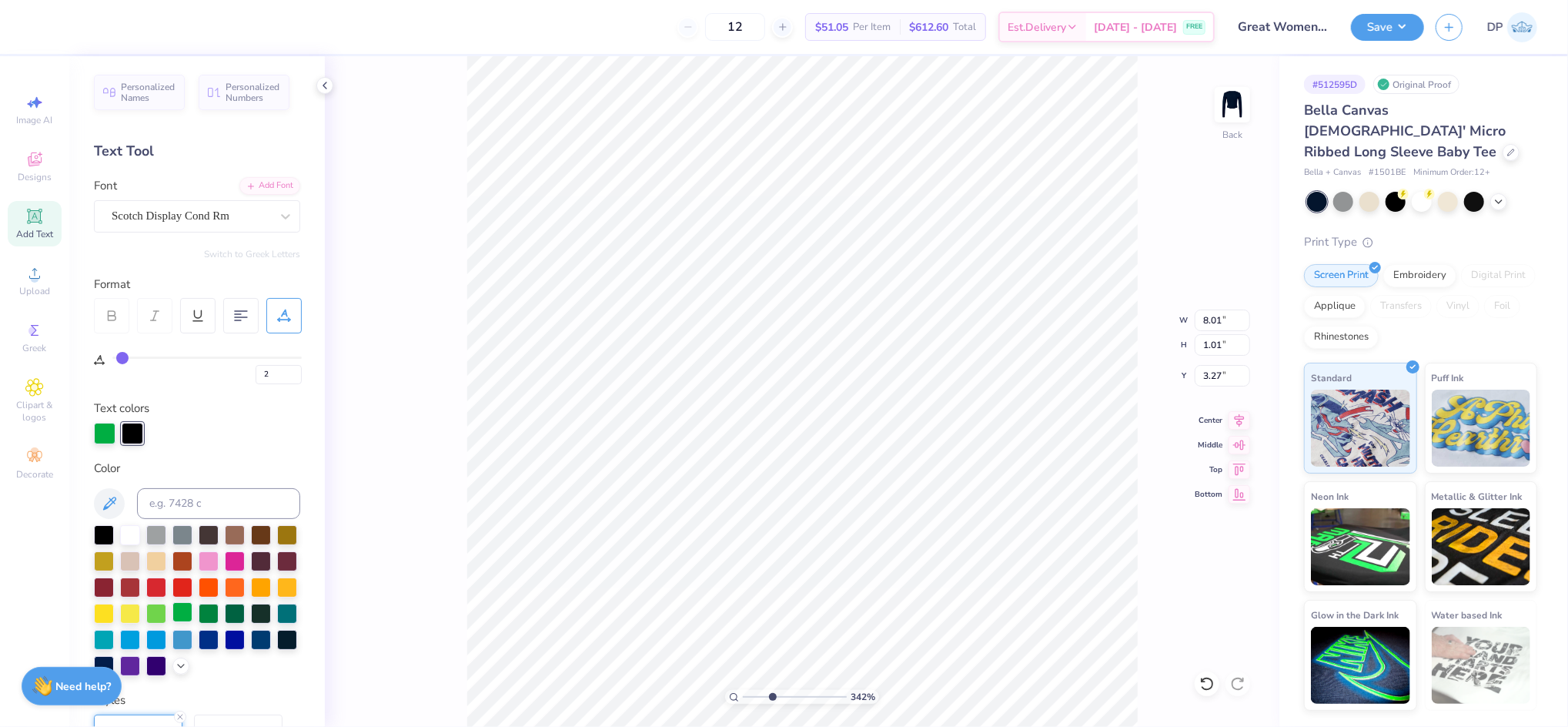
click at [192, 613] on div at bounding box center [182, 612] width 20 height 20
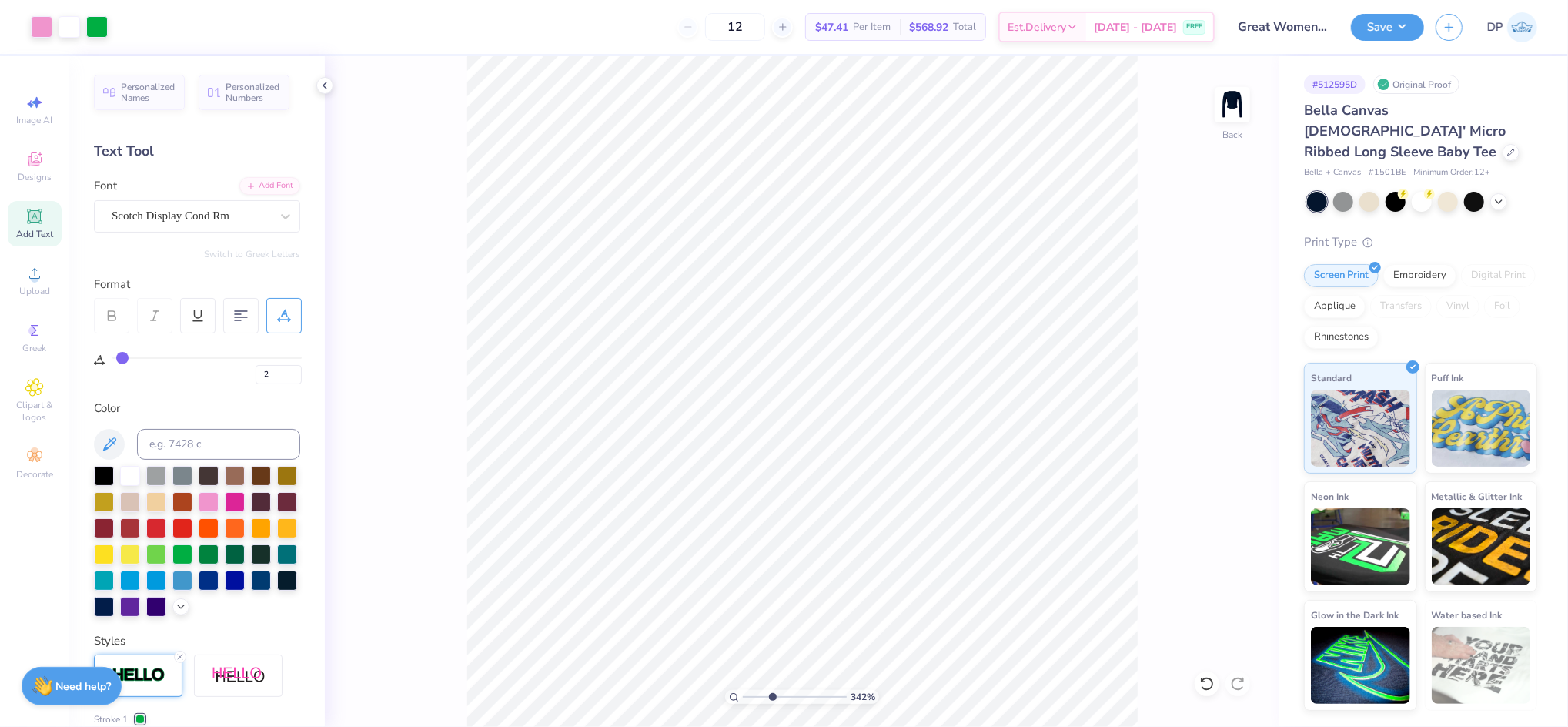
click at [37, 220] on icon at bounding box center [34, 216] width 11 height 11
type input "0"
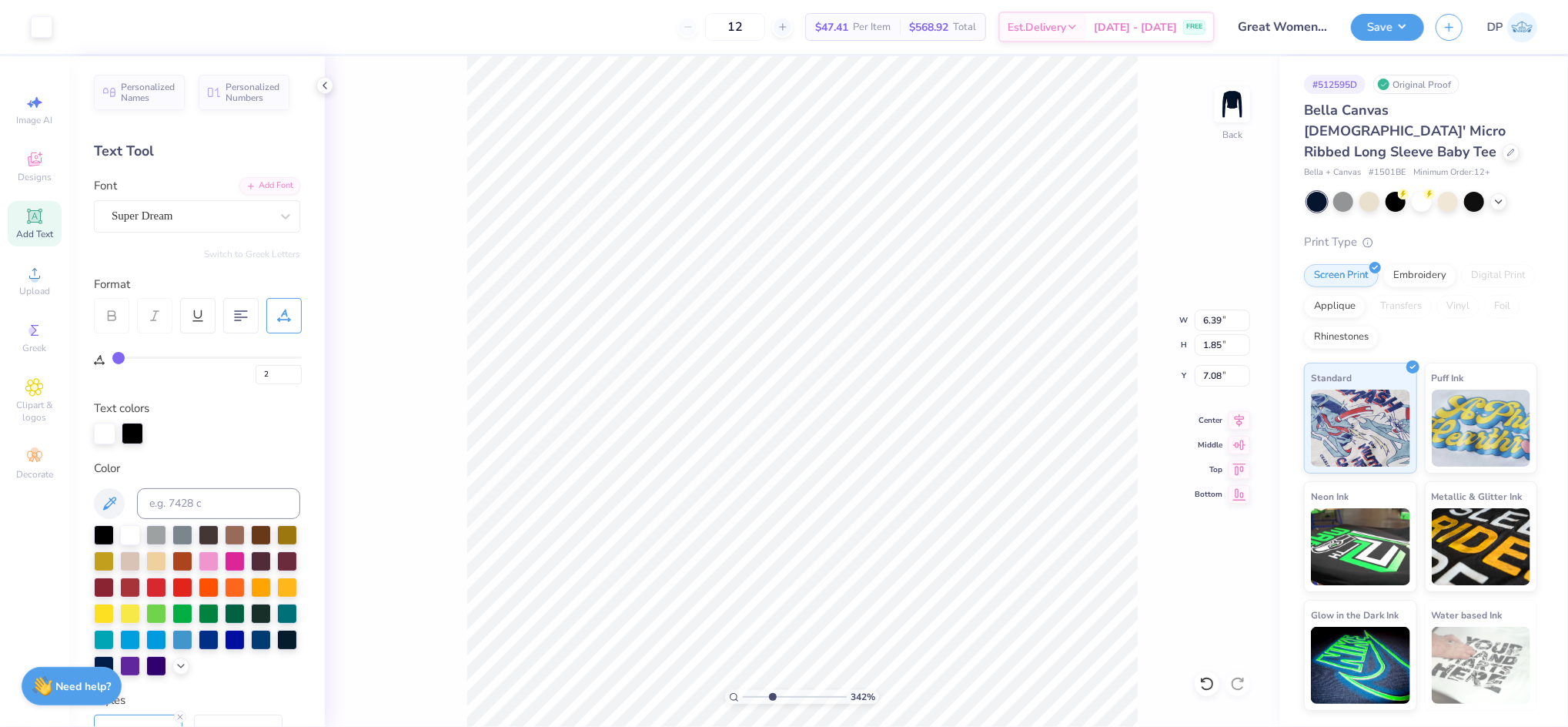
type input "0"
type input "6.42"
type input "1.88"
type input "7.06"
click at [245, 556] on div at bounding box center [234, 560] width 20 height 20
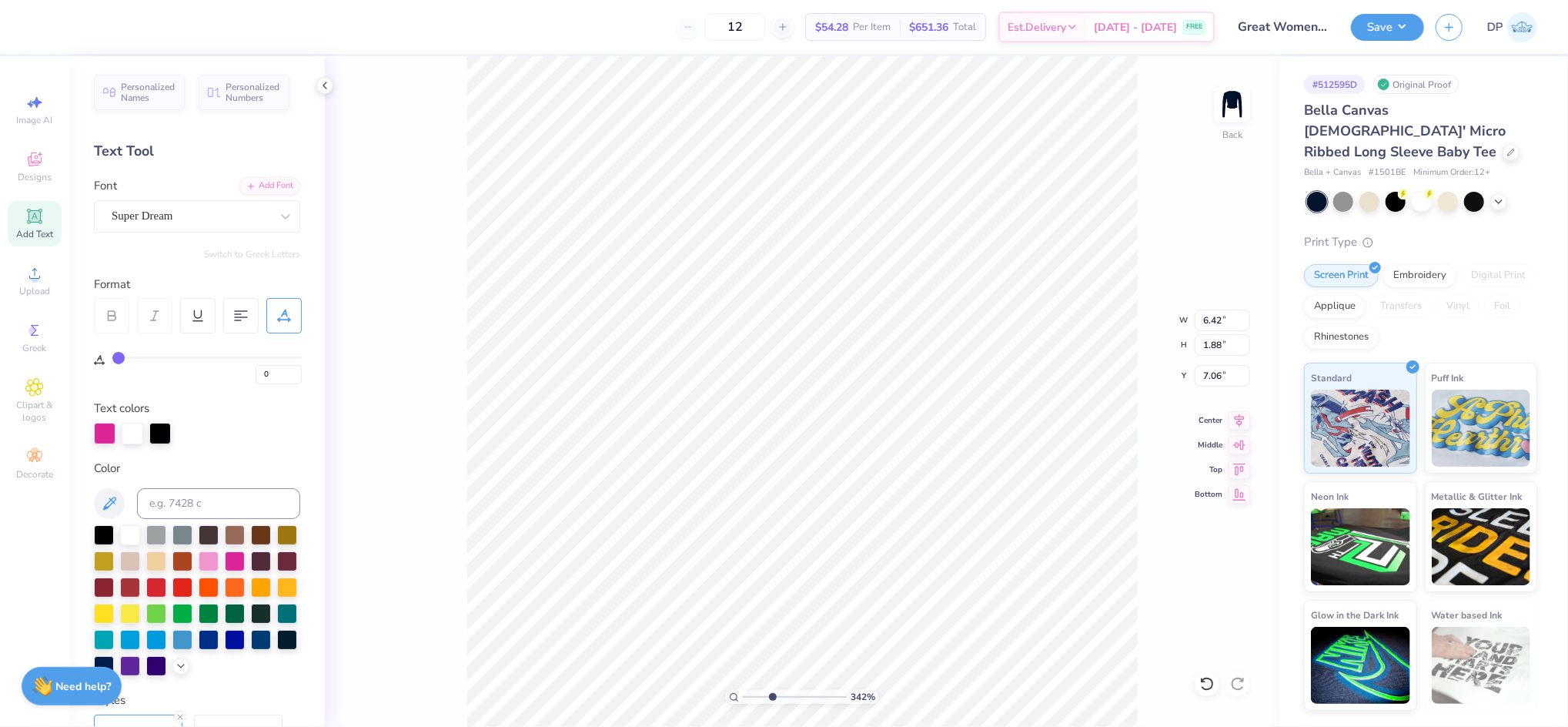
type input "3.03"
type input "0.89"
type input "0.74"
type input "0.22"
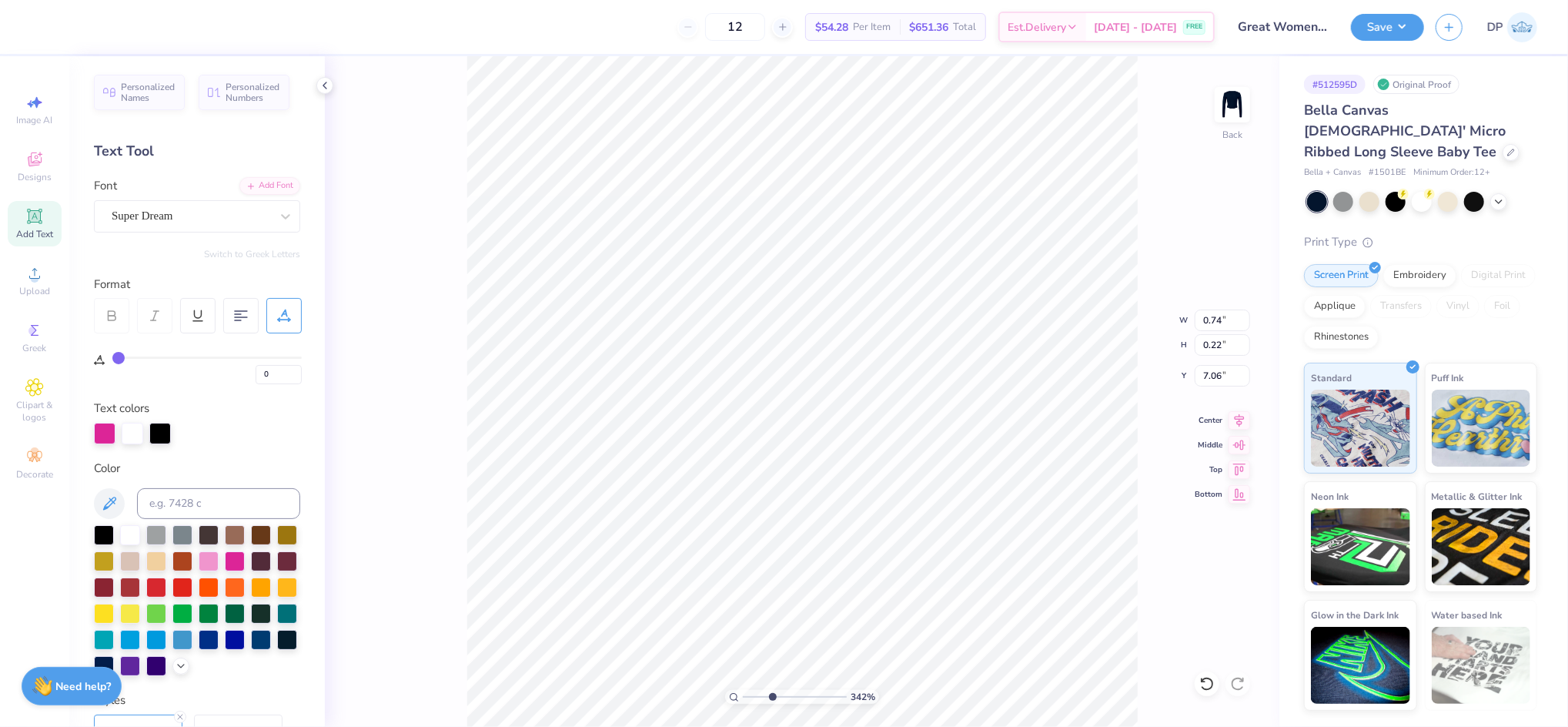
type textarea "SUSQUEHANNA PANHELLENIC"
type input "7.06"
click at [163, 435] on div at bounding box center [160, 432] width 22 height 22
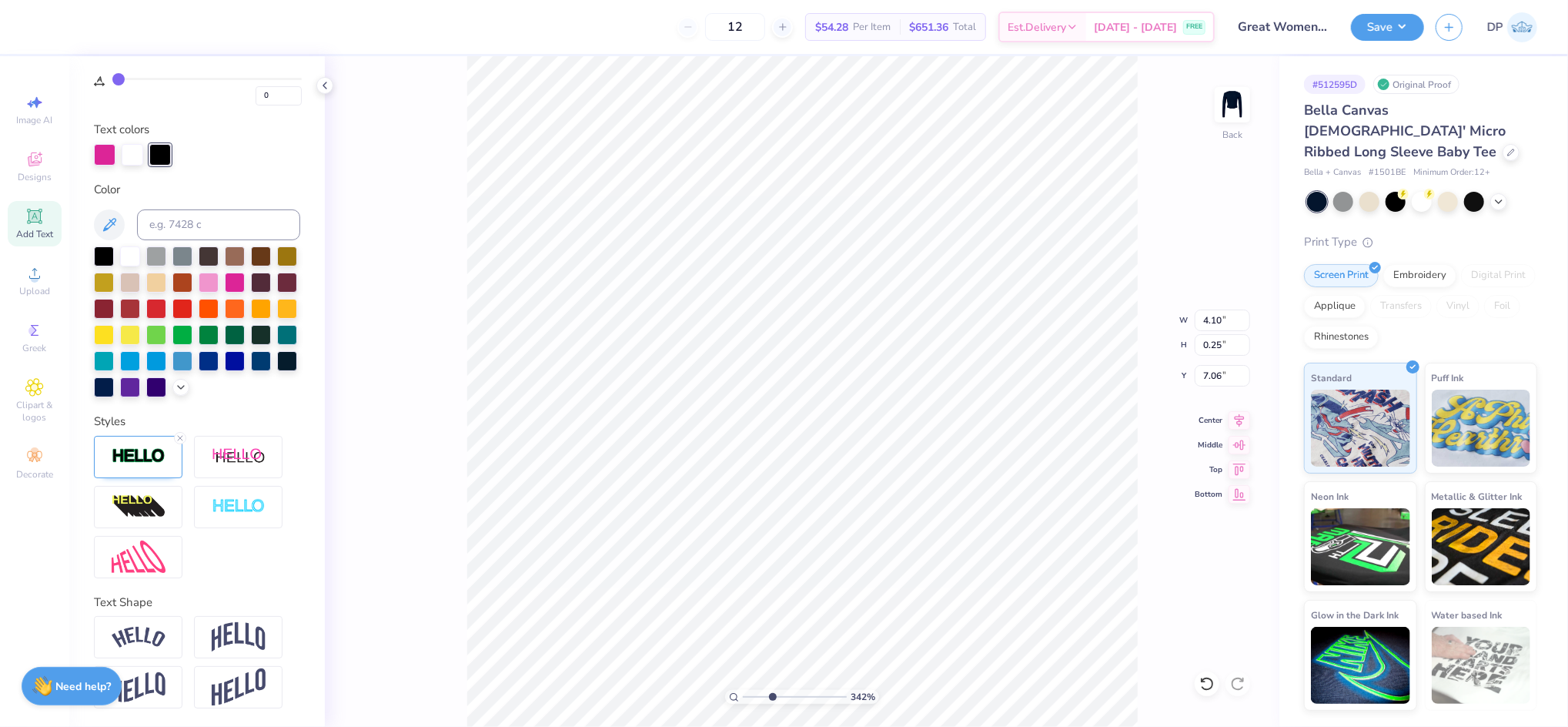
scroll to position [304, 0]
click at [177, 436] on icon at bounding box center [179, 438] width 9 height 9
type input "0.24"
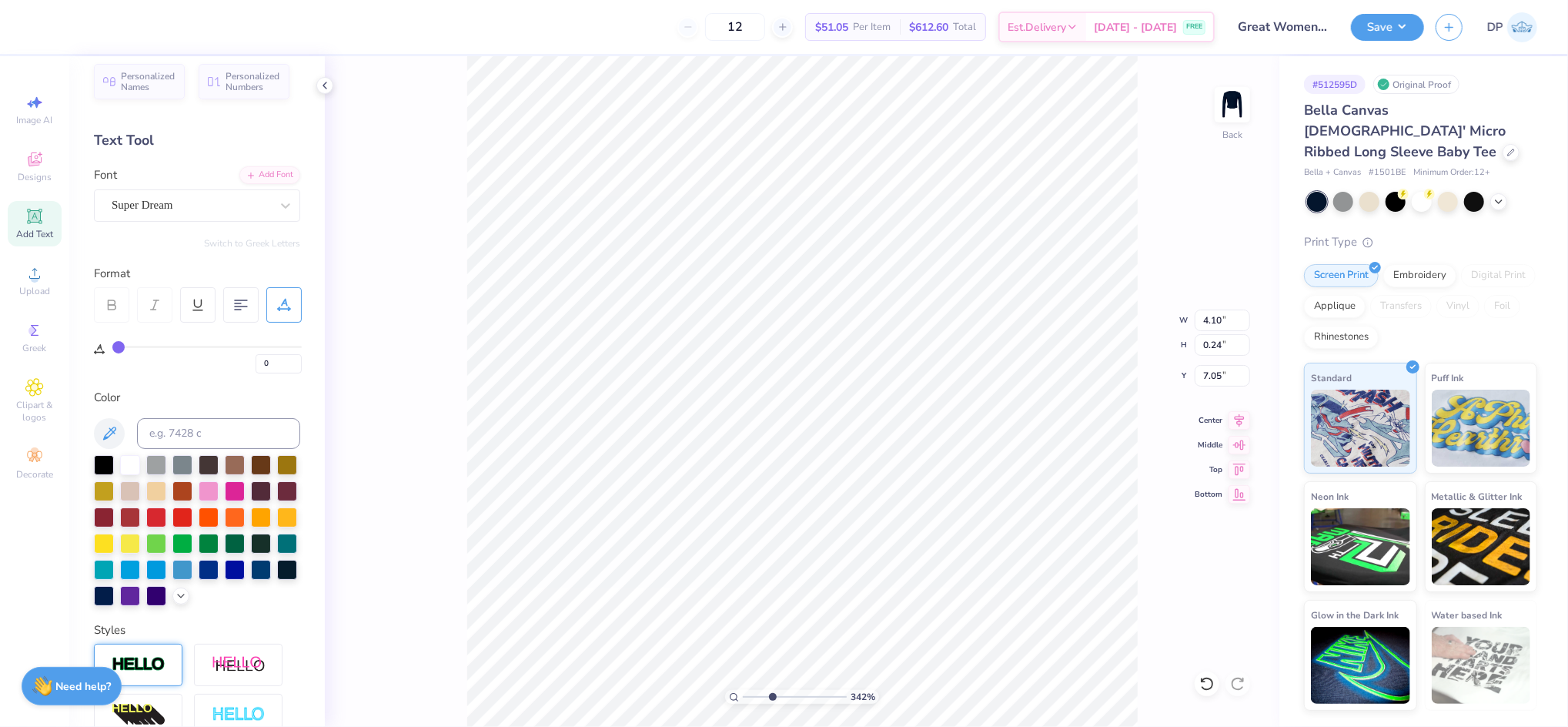
scroll to position [0, 0]
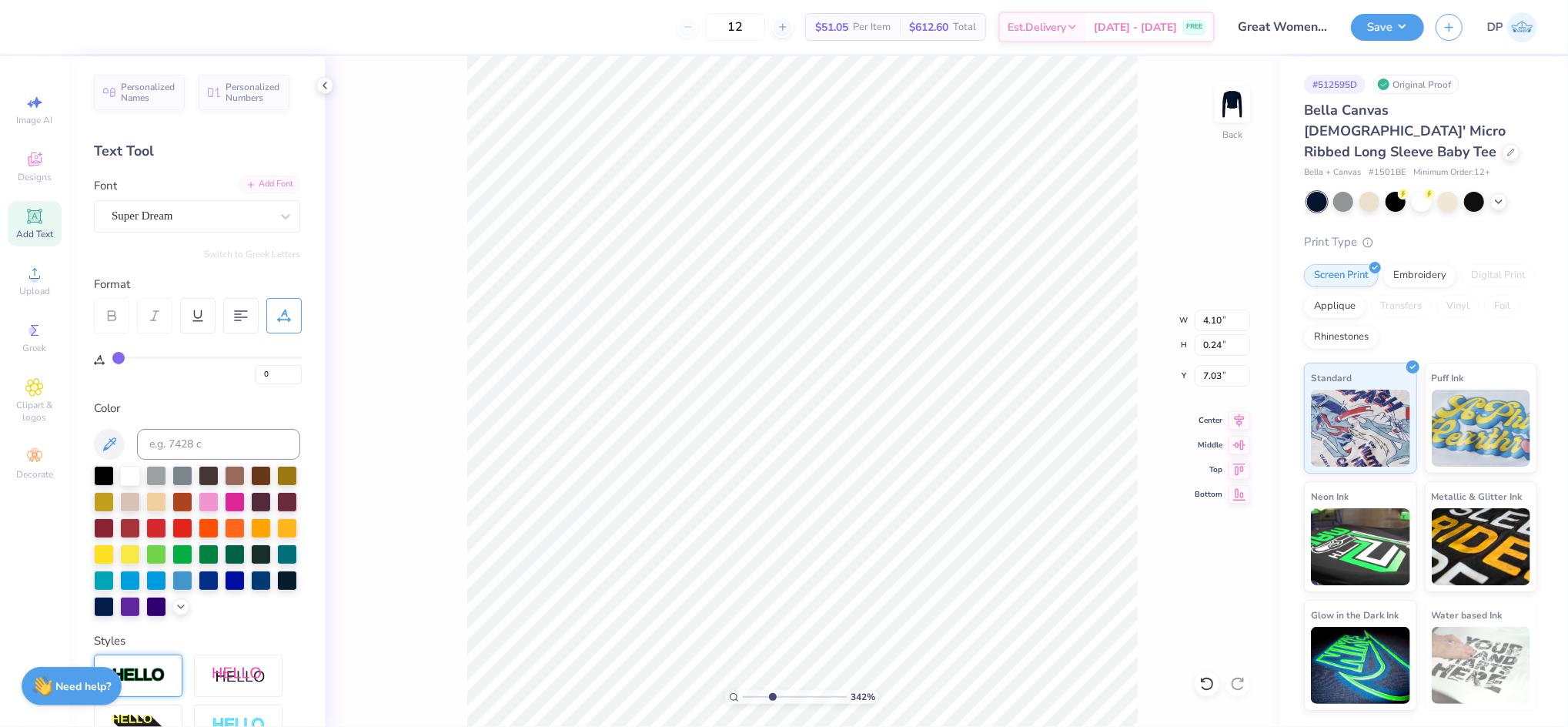
click at [266, 188] on div "Add Font" at bounding box center [270, 184] width 61 height 18
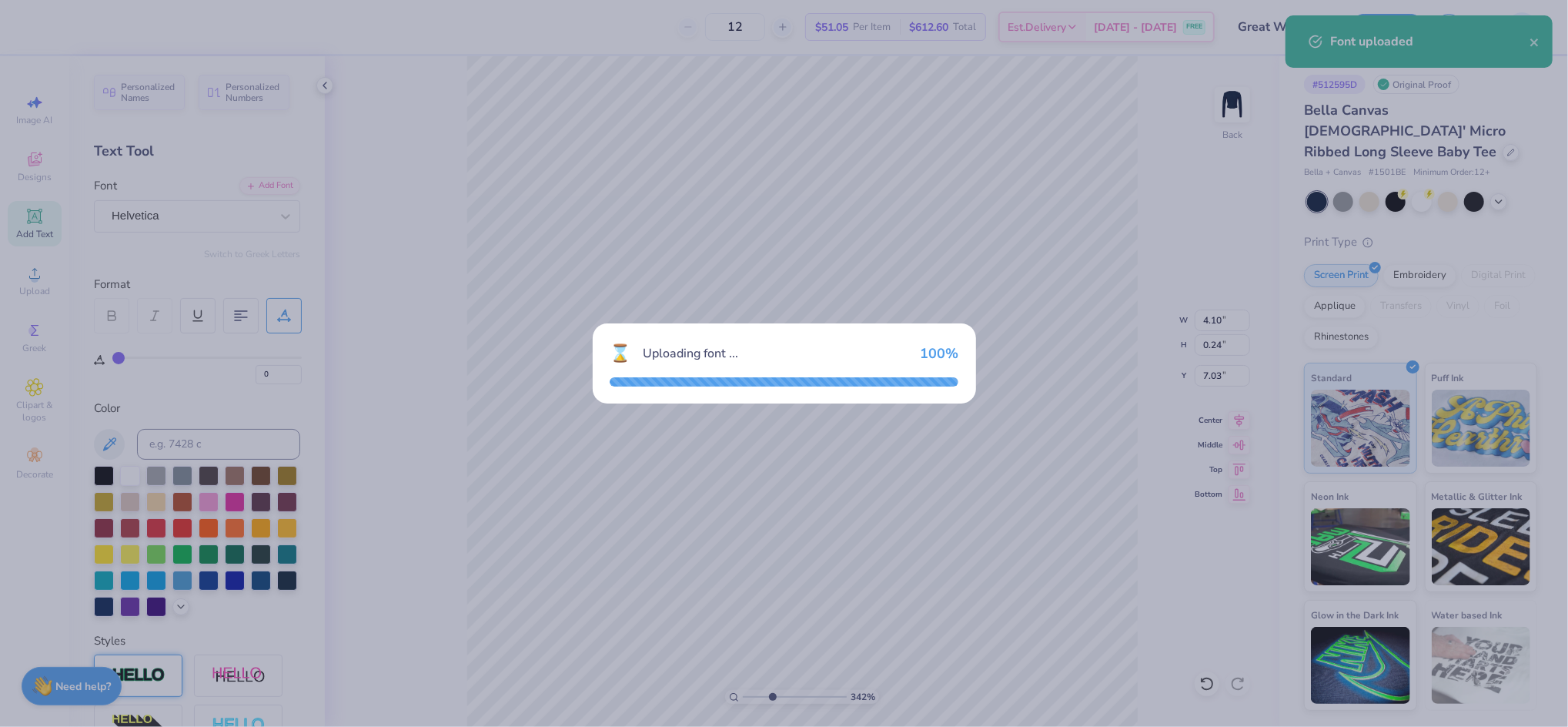
type input "4.49"
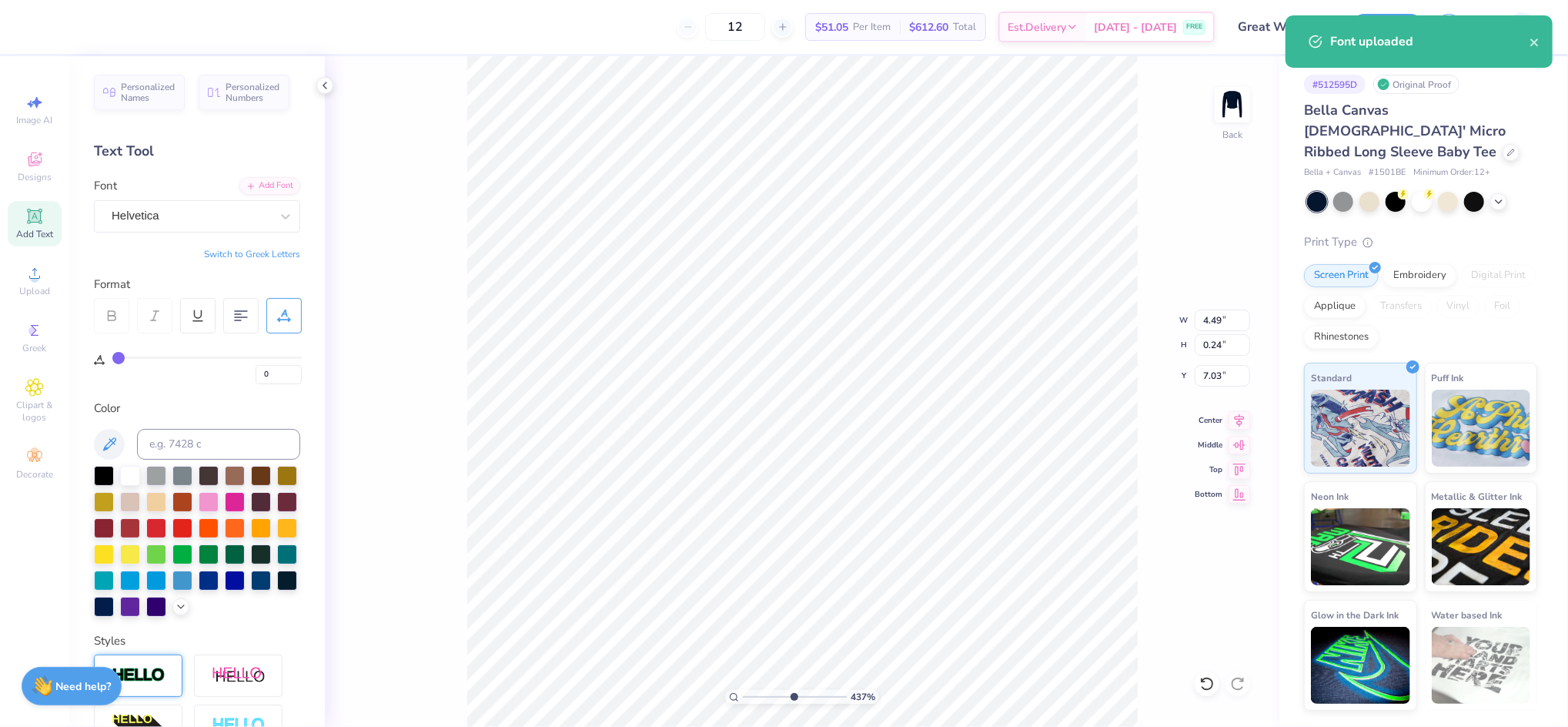
drag, startPoint x: 772, startPoint y: 700, endPoint x: 794, endPoint y: 705, distance: 22.6
type input "5.65"
click at [794, 704] on input "range" at bounding box center [794, 696] width 104 height 14
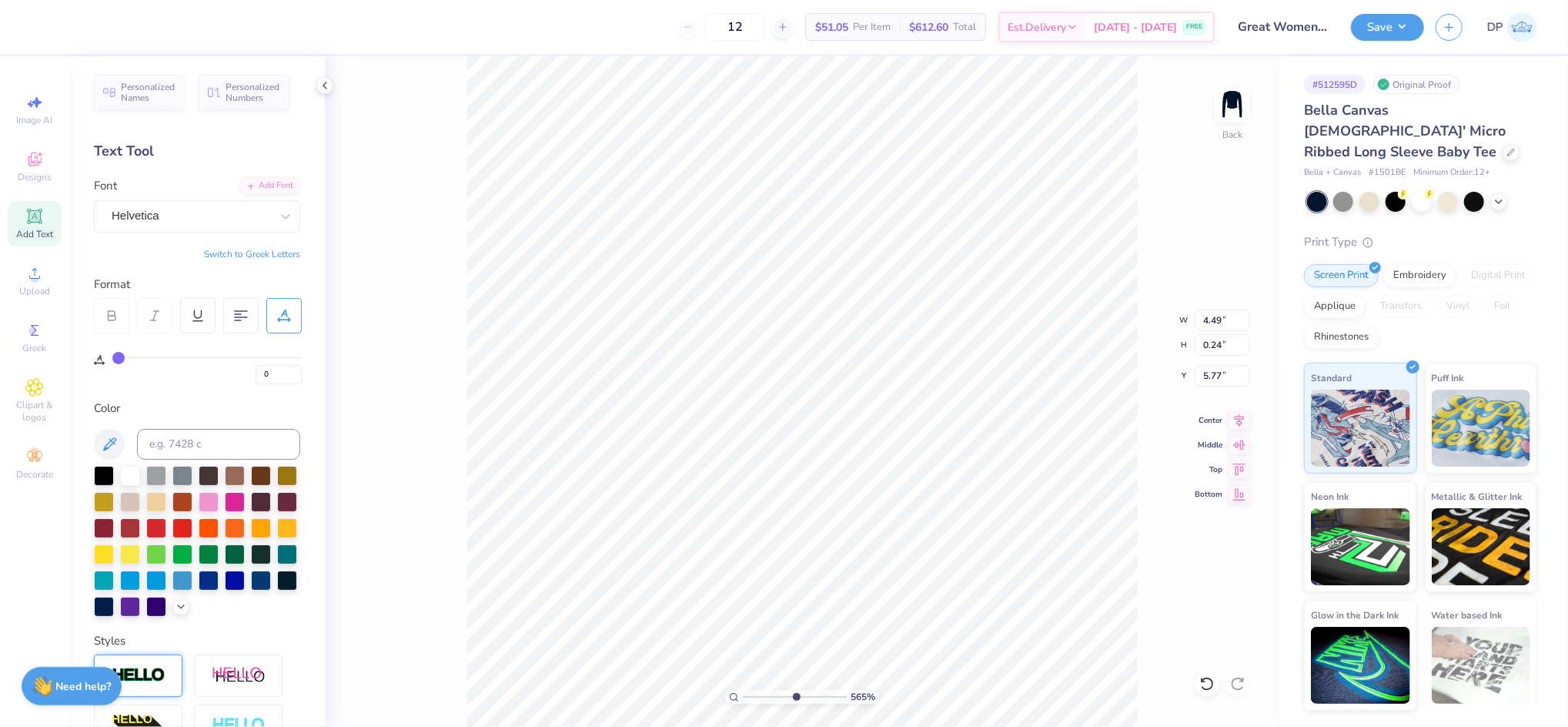
type input "5.77"
type input "4.37"
type input "5.78"
drag, startPoint x: 790, startPoint y: 695, endPoint x: 912, endPoint y: 702, distance: 122.2
click at [841, 702] on input "range" at bounding box center [792, 696] width 98 height 14
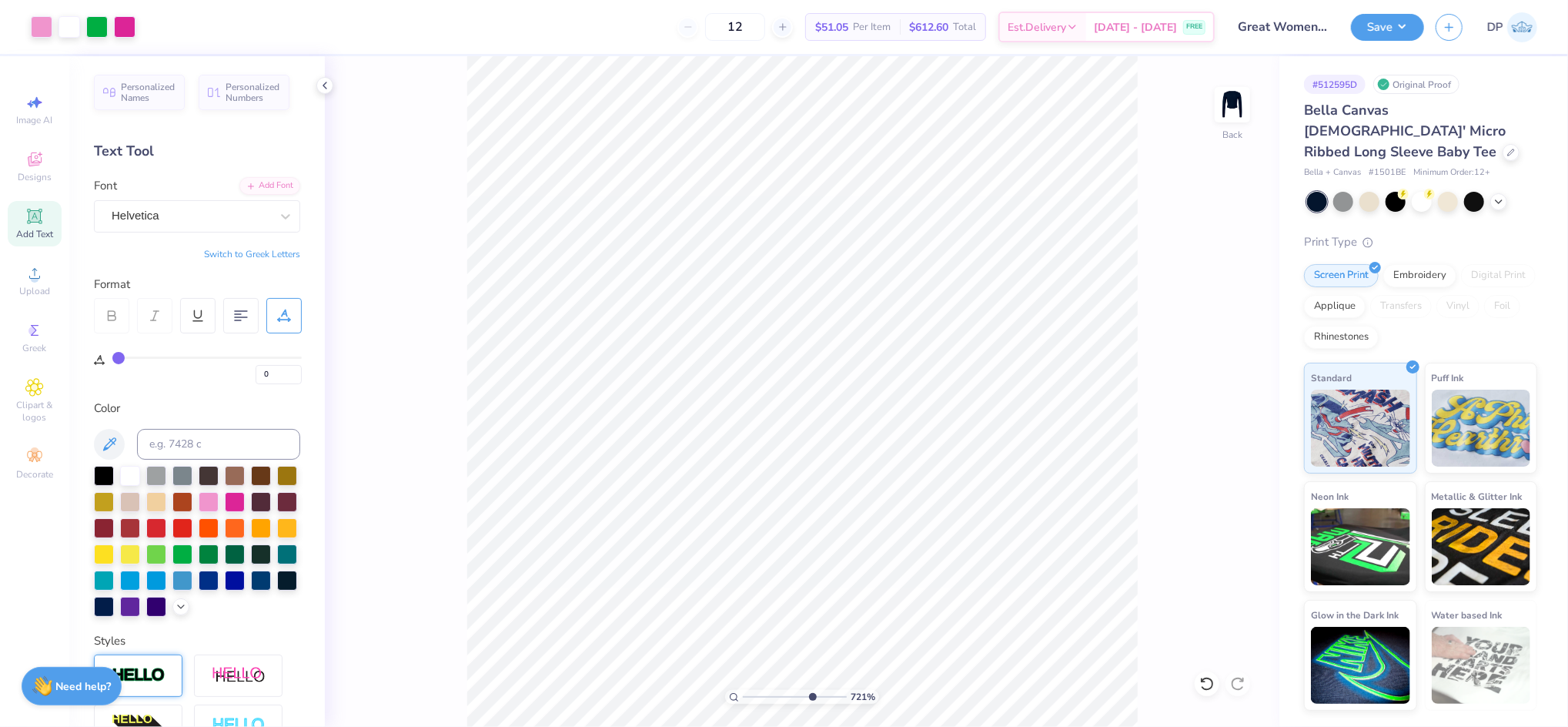
click at [807, 696] on input "range" at bounding box center [794, 696] width 104 height 14
drag, startPoint x: 806, startPoint y: 696, endPoint x: 770, endPoint y: 703, distance: 36.7
type input "3.26"
click at [770, 703] on input "range" at bounding box center [794, 696] width 104 height 14
type input "8.01"
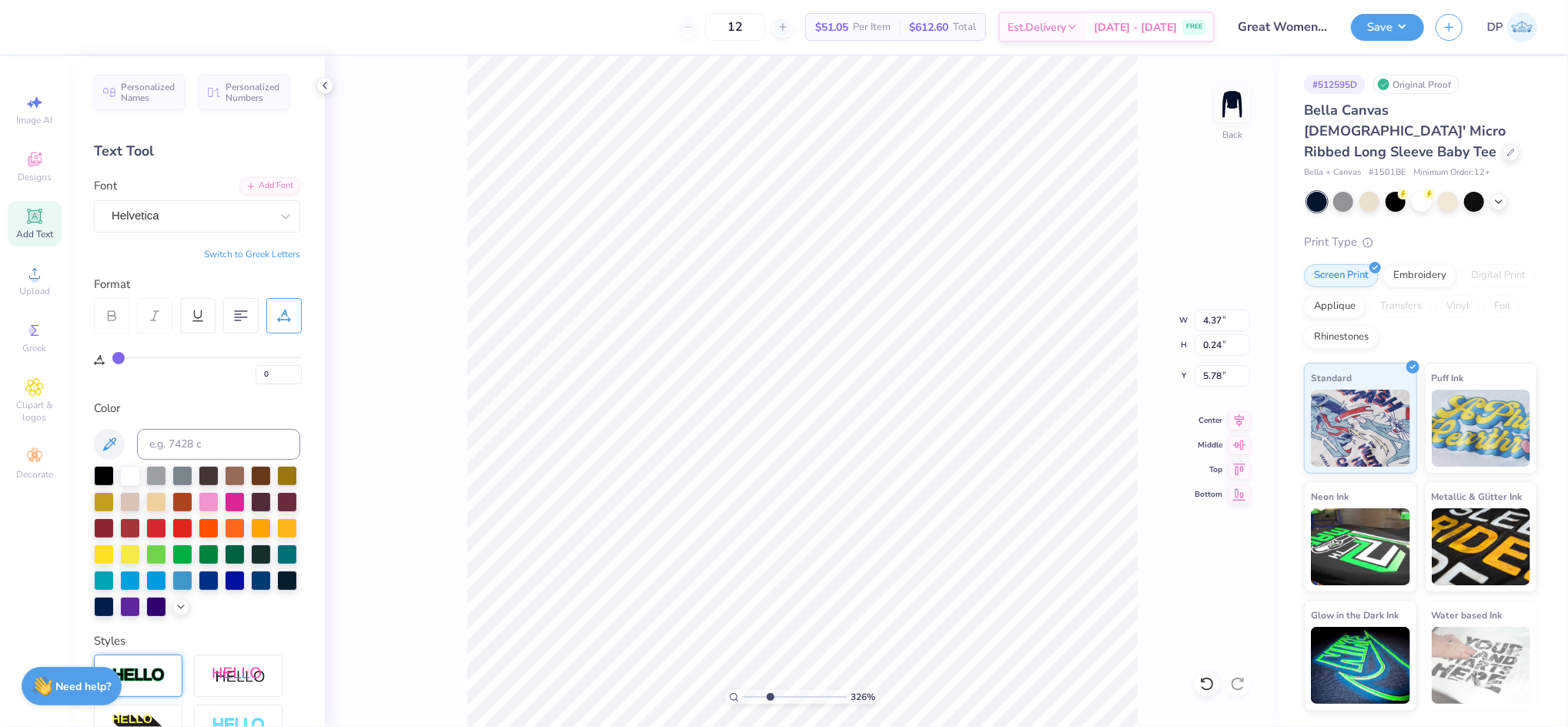
type input "2.75"
type input "3.27"
click at [910, 532] on li "Ungroup" at bounding box center [920, 525] width 121 height 30
type input "8.00"
type input "2.76"
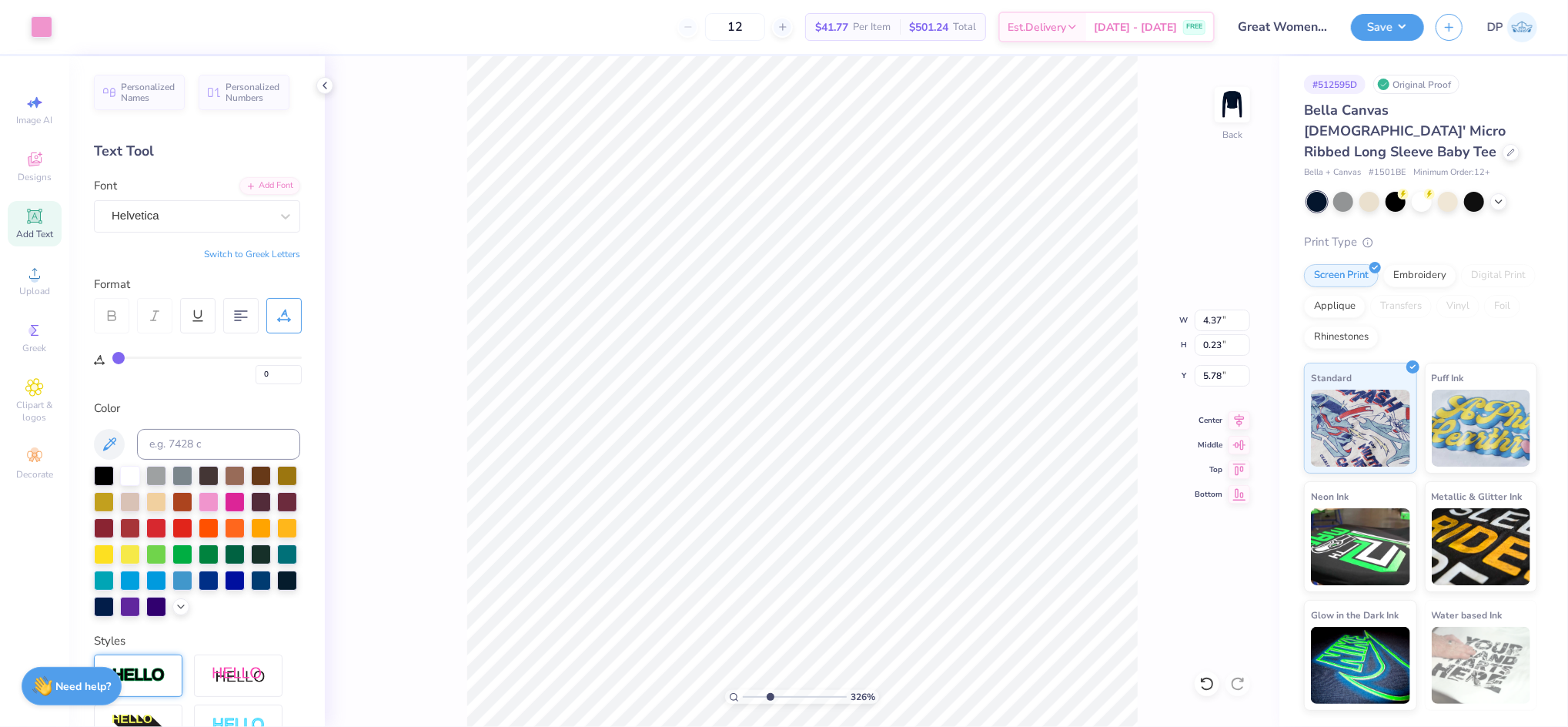
type input "3.25"
type input "2"
click at [1206, 684] on icon at bounding box center [1207, 684] width 15 height 15
type input "2.75"
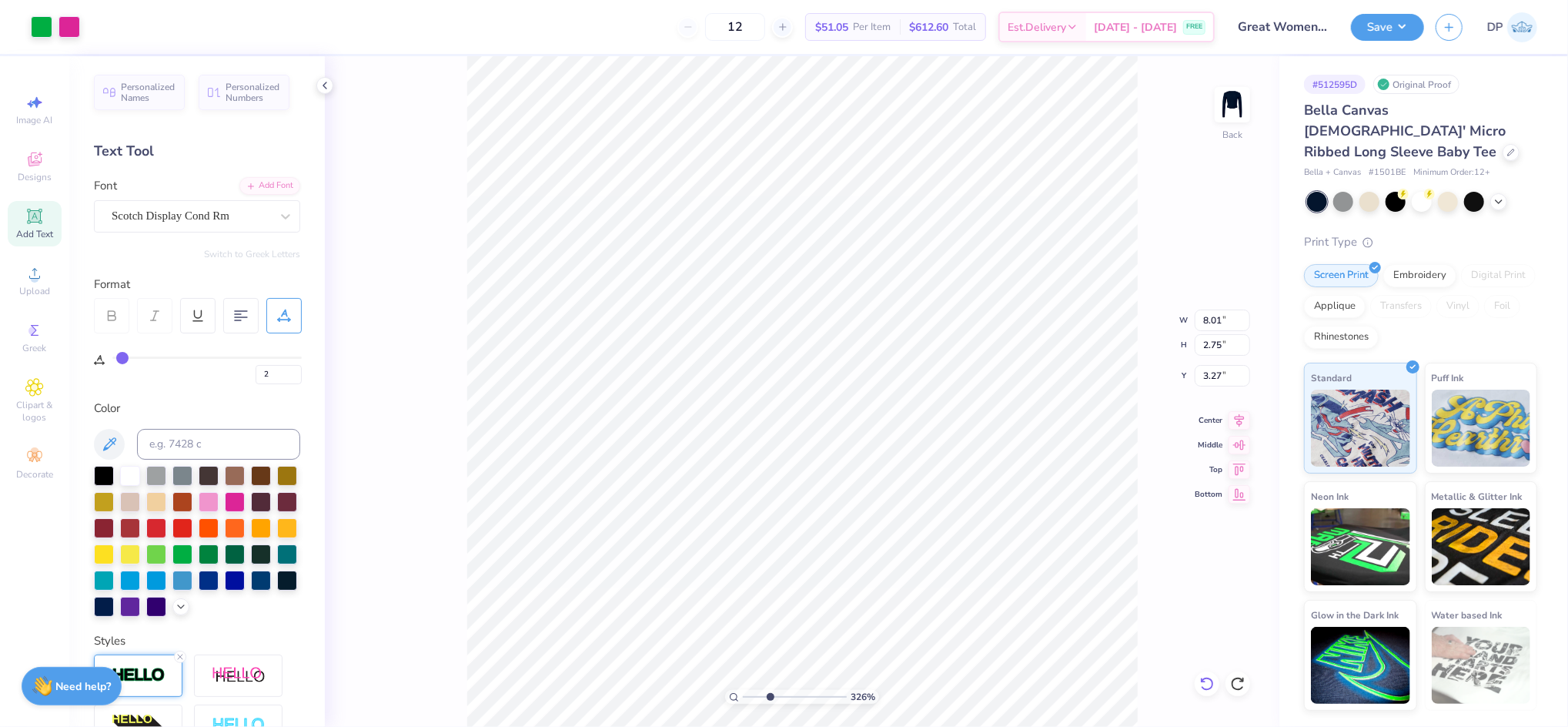
type input "3.27"
click at [947, 654] on li "Send to Back" at bounding box center [949, 654] width 121 height 30
type input "0"
type input "8.01"
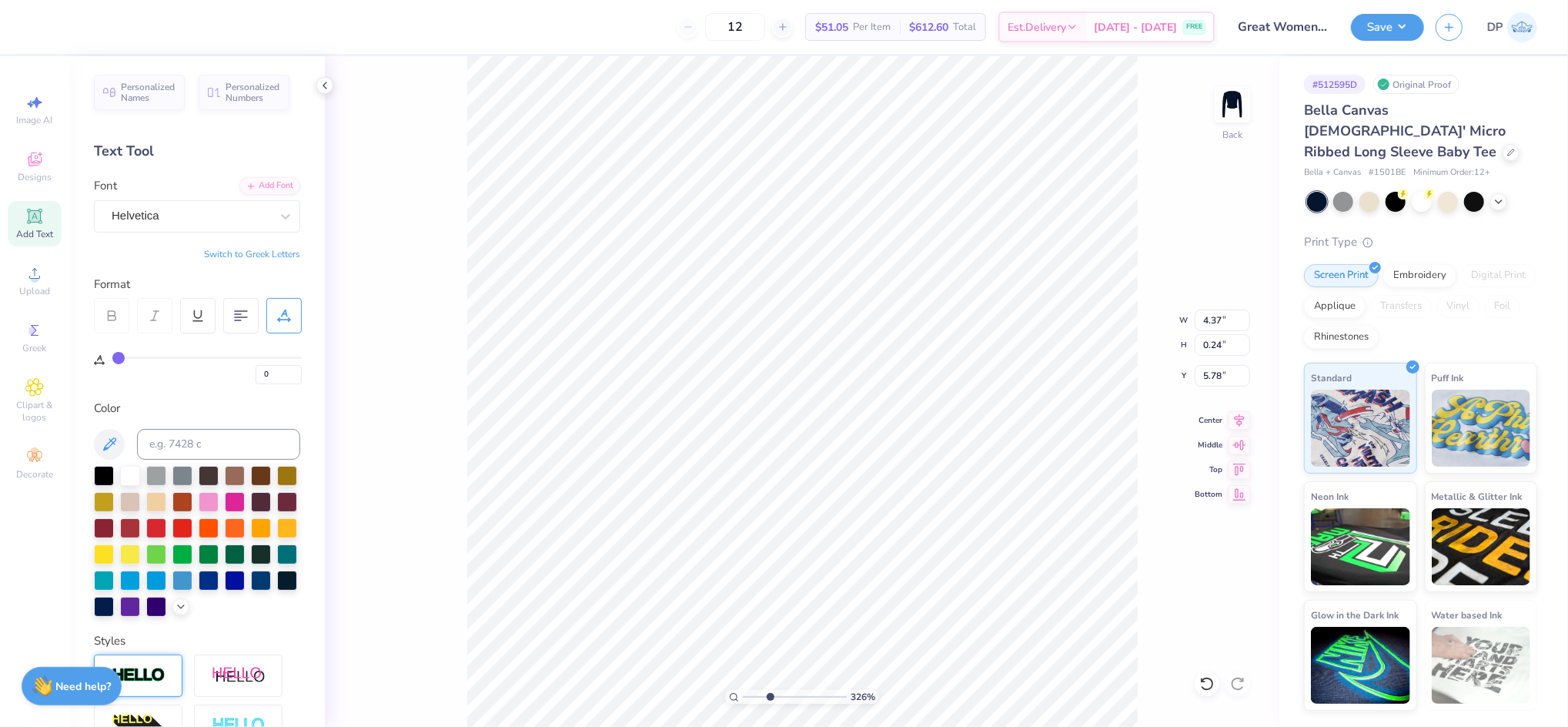
type input "2.75"
type input "3.27"
click at [74, 23] on div at bounding box center [69, 25] width 22 height 22
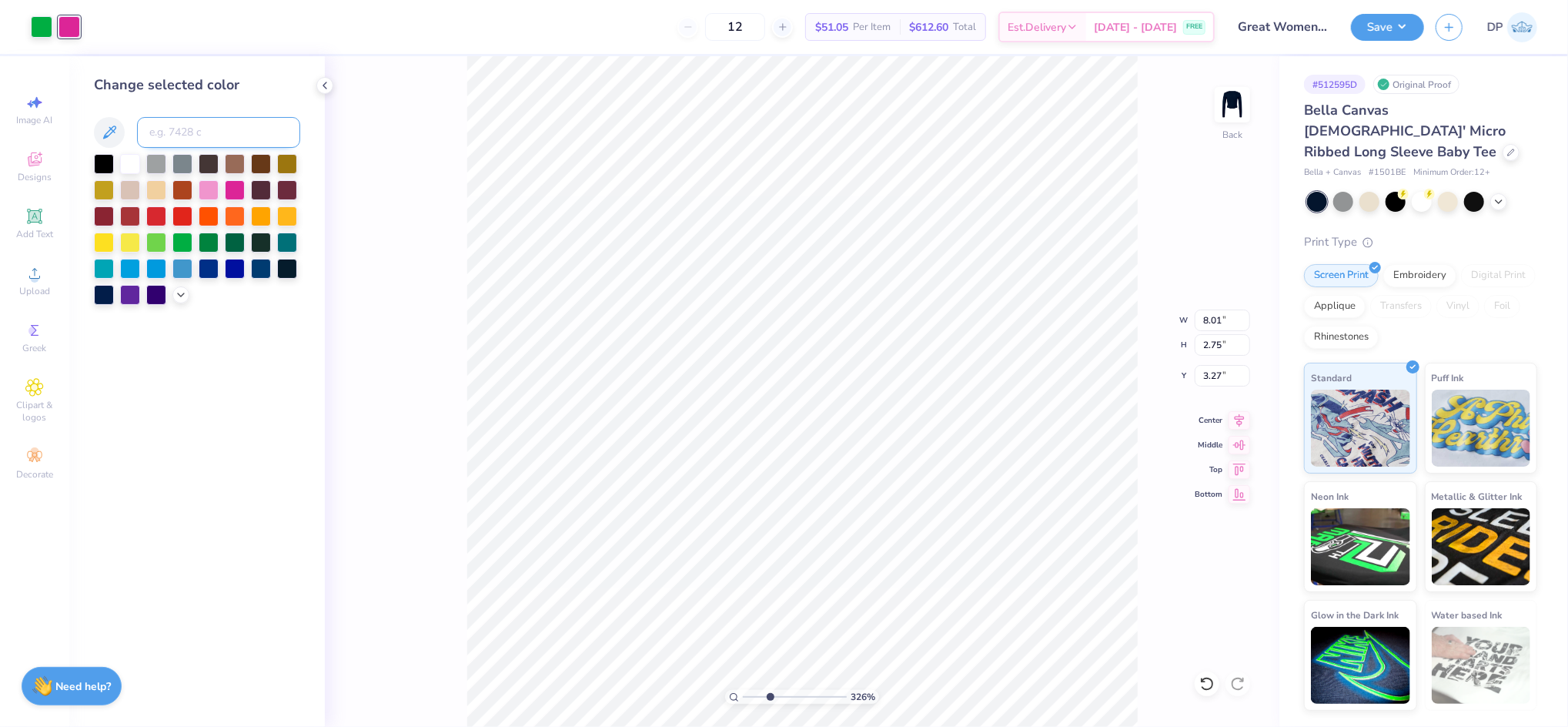
click at [214, 129] on input at bounding box center [218, 132] width 163 height 31
type input "223"
click at [47, 27] on div at bounding box center [41, 25] width 22 height 22
click at [192, 134] on input at bounding box center [218, 132] width 163 height 31
type input "223"
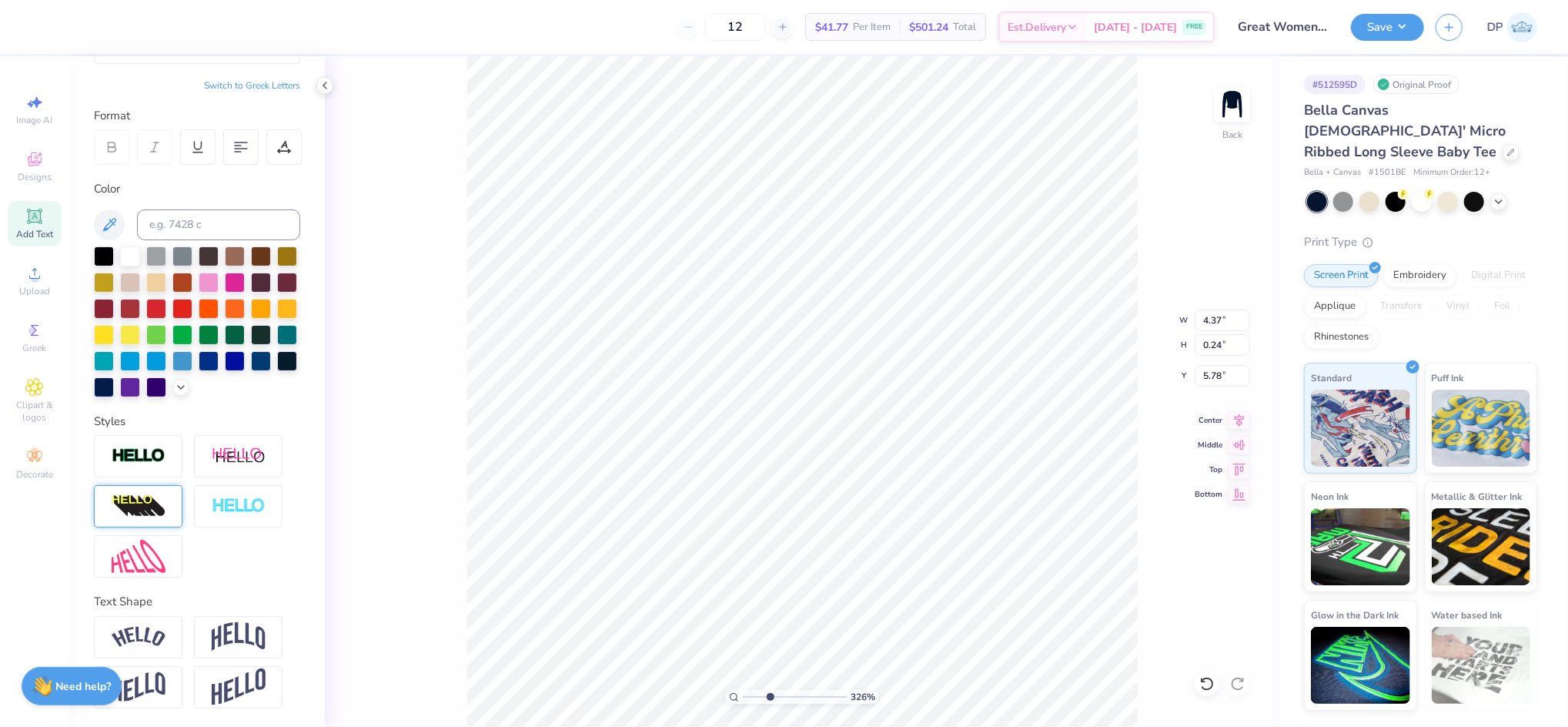
scroll to position [194, 0]
click at [142, 448] on img at bounding box center [138, 456] width 54 height 18
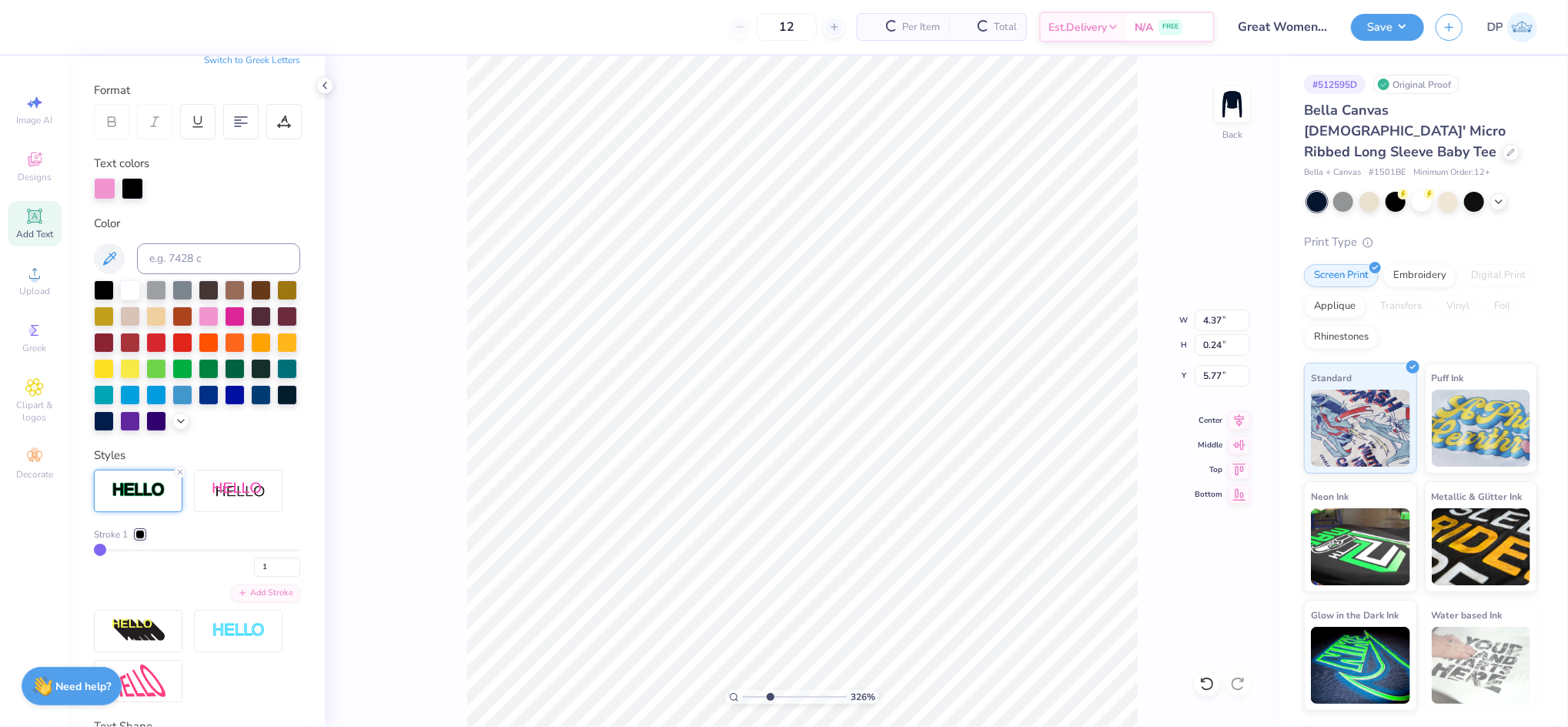
type input "5.77"
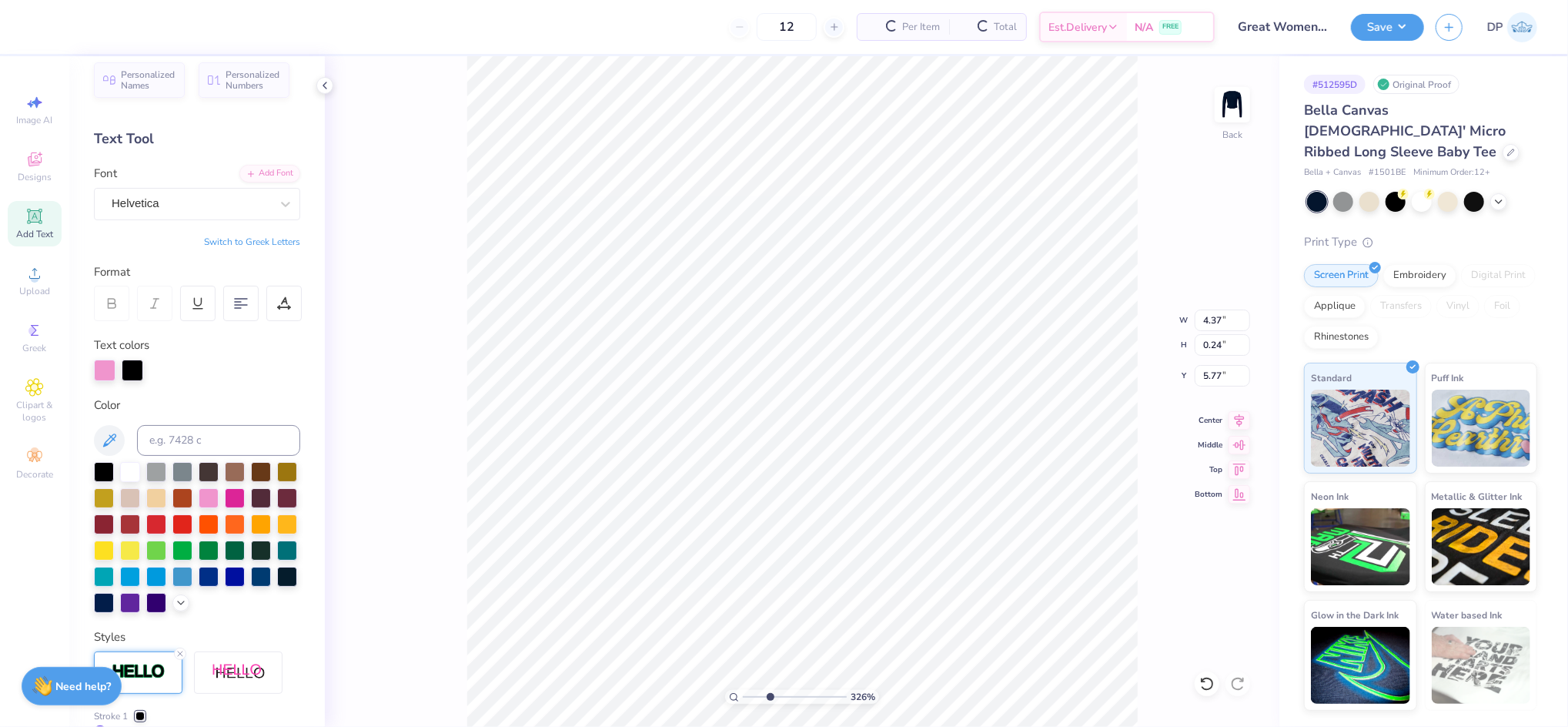
scroll to position [0, 0]
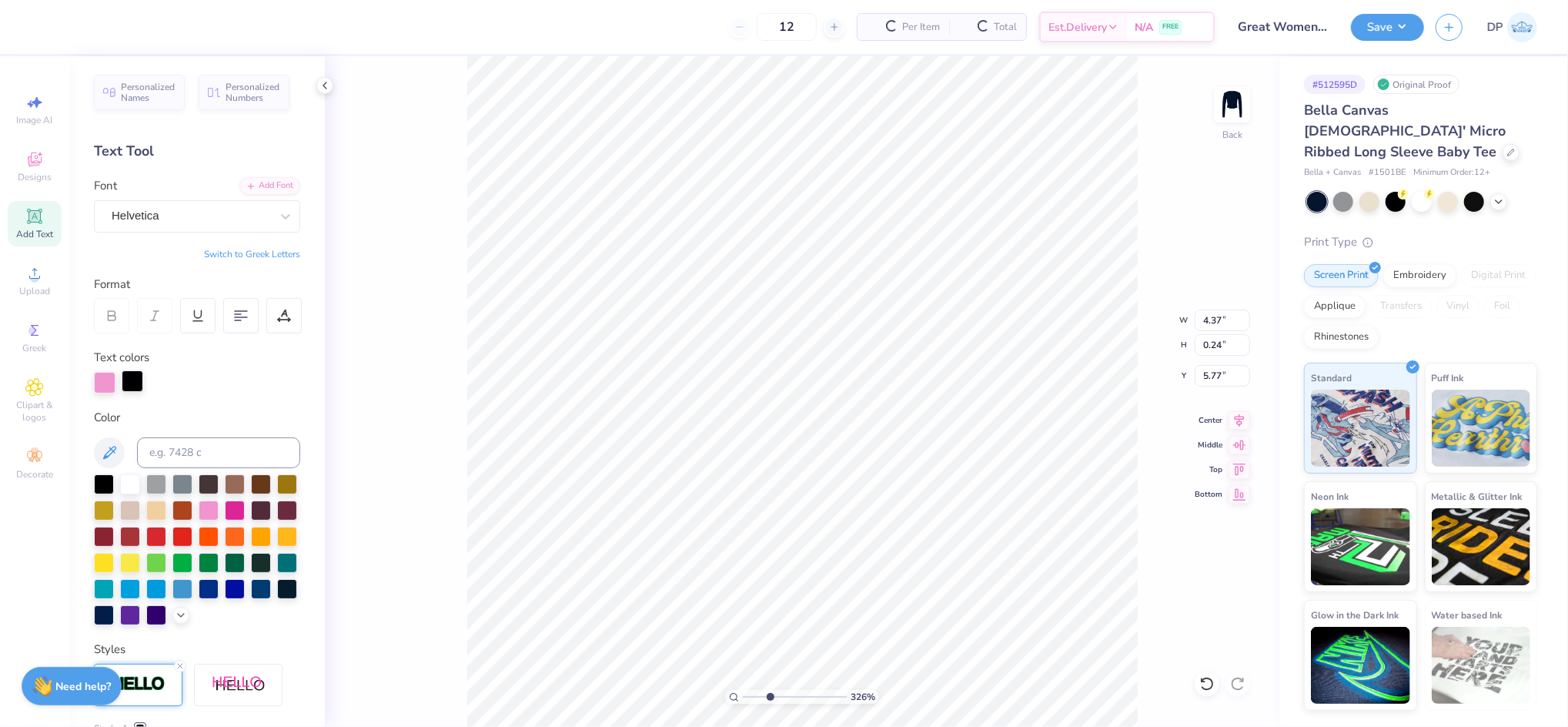
click at [138, 388] on div at bounding box center [132, 381] width 22 height 22
click at [187, 453] on input at bounding box center [218, 452] width 163 height 31
type input "223"
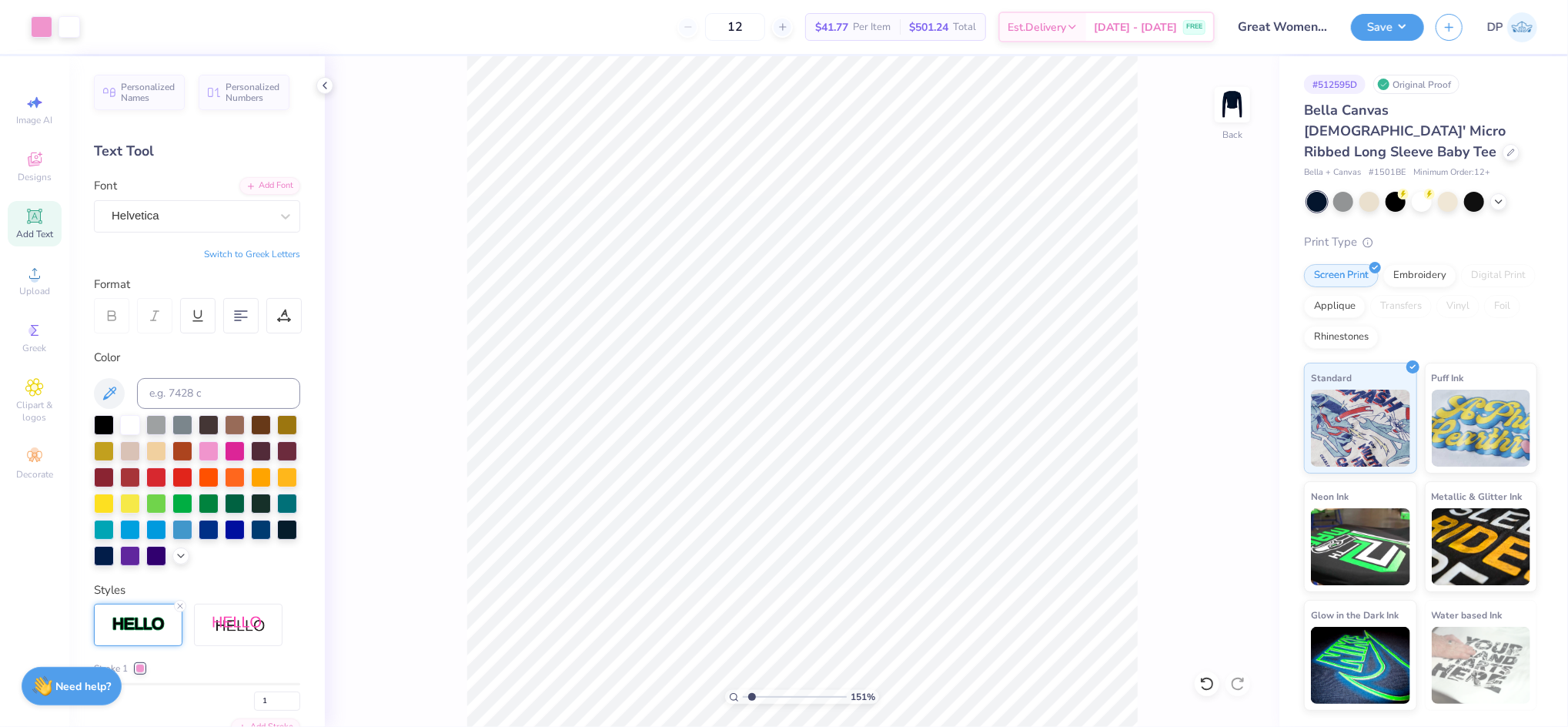
drag, startPoint x: 767, startPoint y: 697, endPoint x: 753, endPoint y: 704, distance: 15.7
type input "1.51"
click at [753, 704] on input "range" at bounding box center [794, 696] width 104 height 14
click at [1203, 324] on input "8.01" at bounding box center [1222, 320] width 56 height 22
click at [1203, 323] on input "8.01" at bounding box center [1222, 320] width 56 height 22
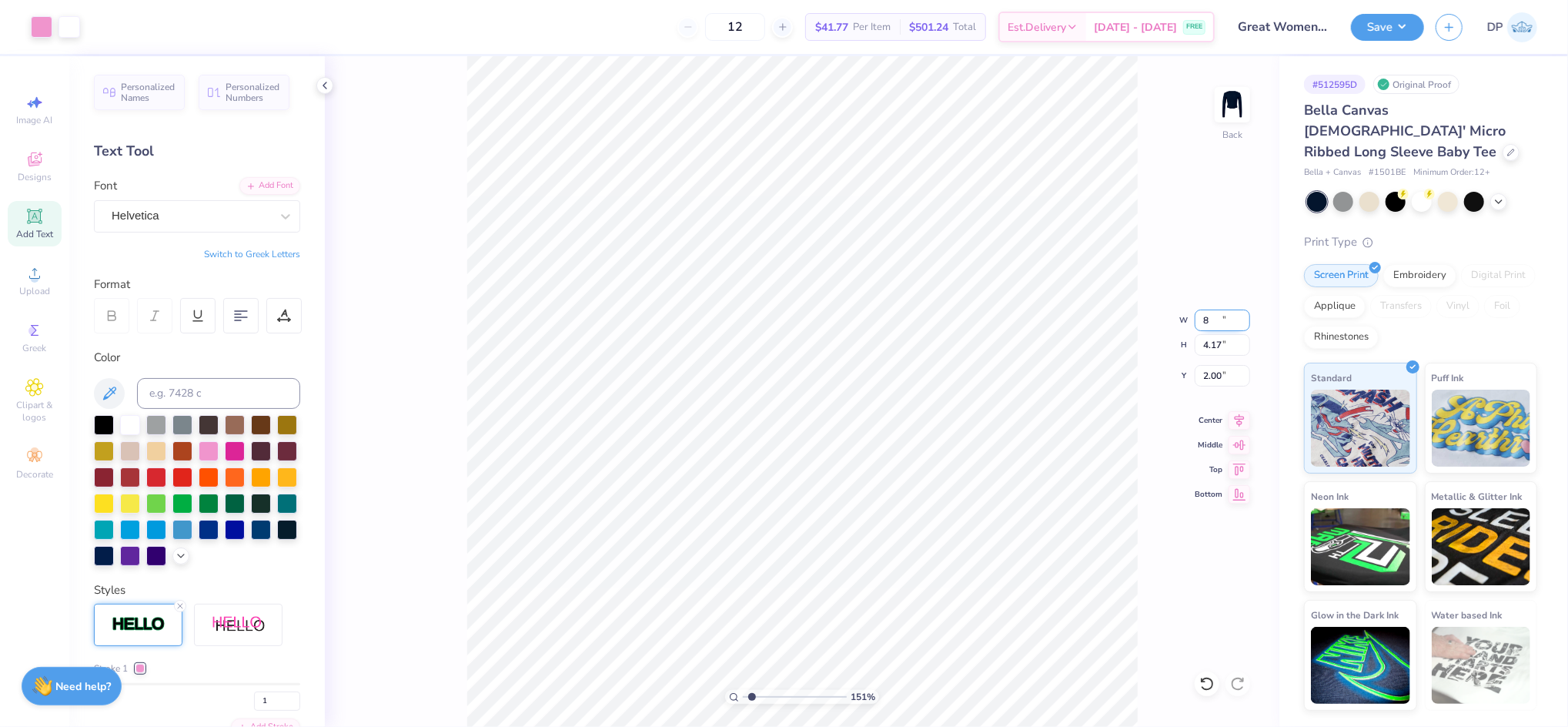
type input "8.00"
type input "0.54"
type input "0.51"
type input "4.63"
drag, startPoint x: 750, startPoint y: 693, endPoint x: 773, endPoint y: 690, distance: 23.2
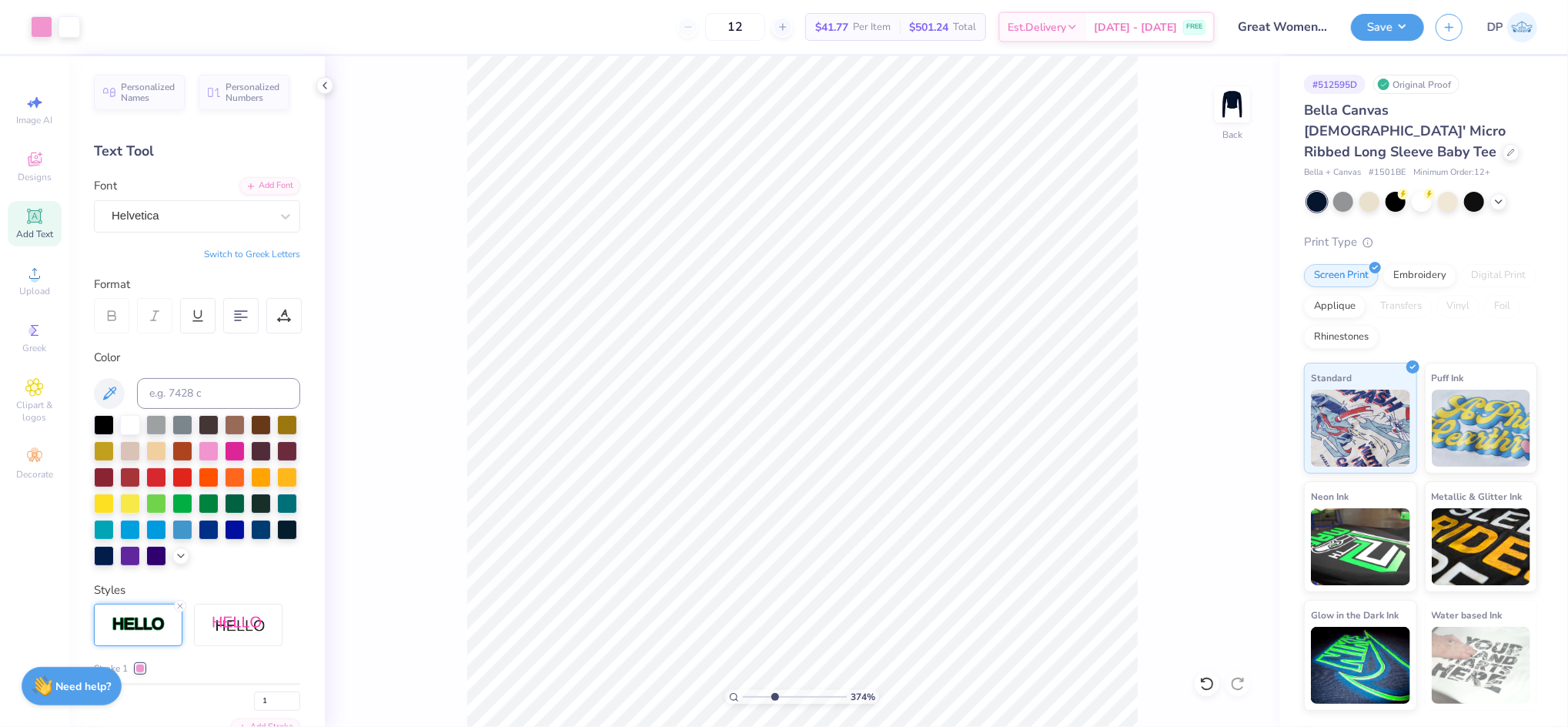
click at [774, 696] on input "range" at bounding box center [794, 696] width 104 height 14
click at [845, 416] on li "Group" at bounding box center [869, 414] width 121 height 30
click at [758, 698] on input "range" at bounding box center [794, 696] width 104 height 14
drag, startPoint x: 758, startPoint y: 699, endPoint x: 731, endPoint y: 705, distance: 27.7
type input "1"
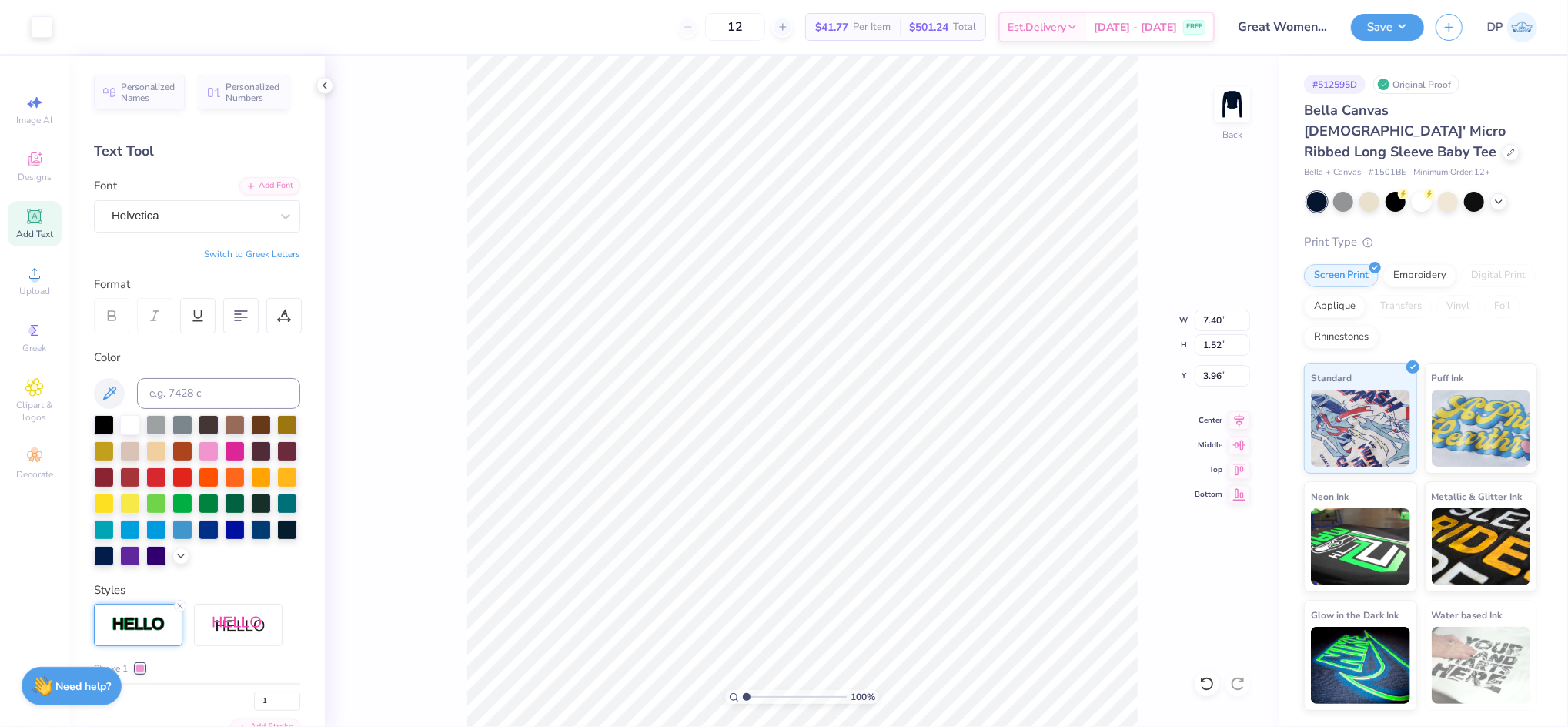
click at [743, 704] on input "range" at bounding box center [794, 696] width 104 height 14
click at [621, 18] on div "Art colors 12 $41.77 Per Item $501.24 Total Est. Delivery [DATE] - [DATE] FREE …" at bounding box center [784, 363] width 1568 height 727
type input "8.00"
type input "4.17"
type input "2.00"
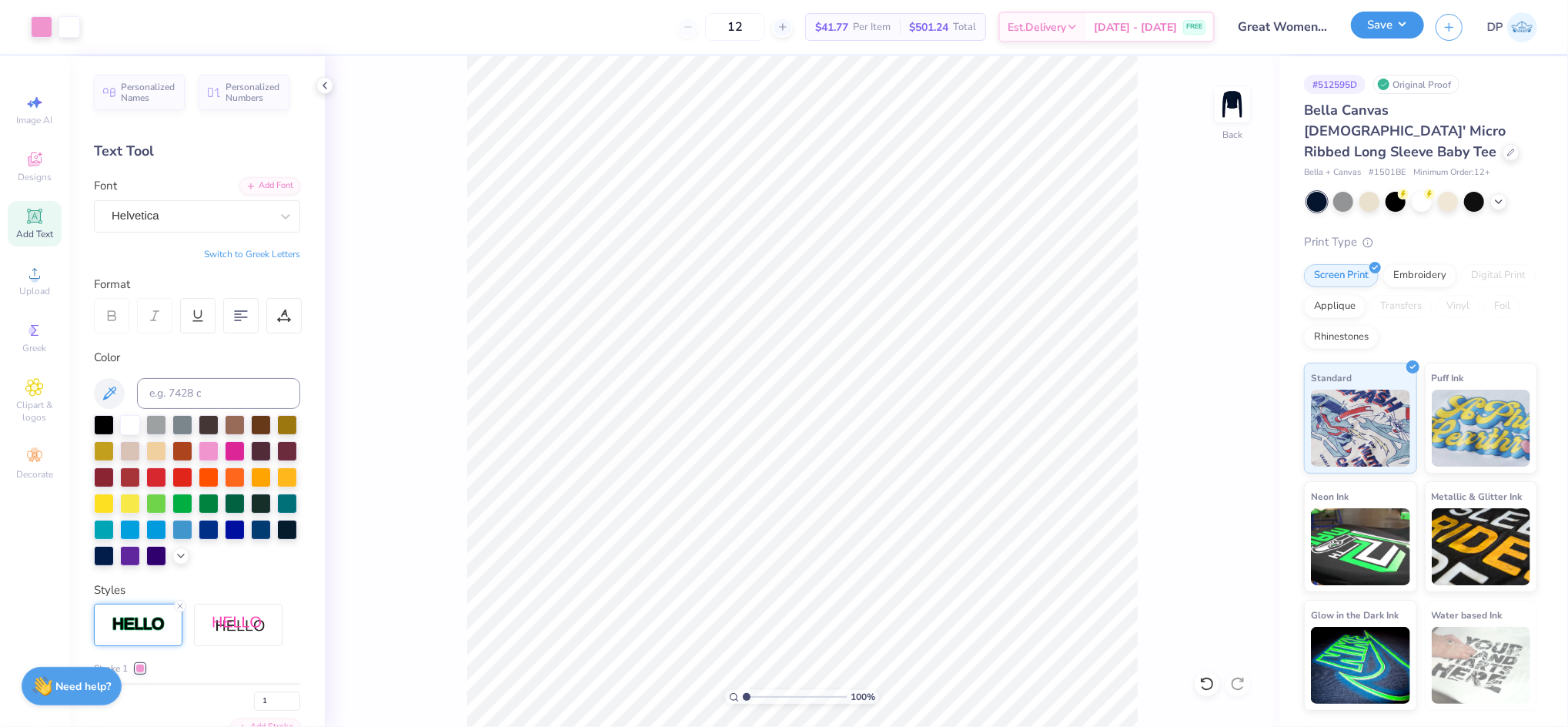
click at [1393, 26] on button "Save" at bounding box center [1388, 24] width 73 height 27
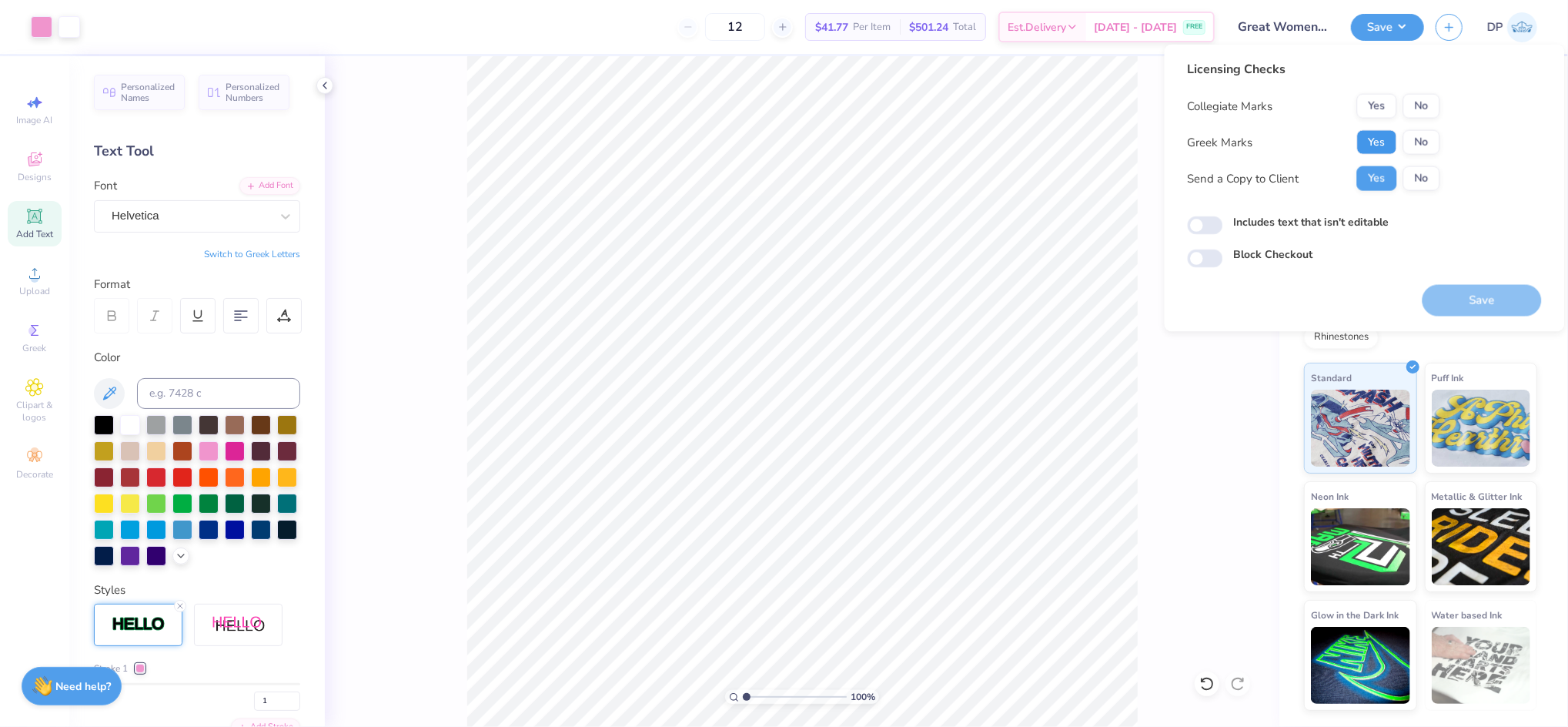
click at [1384, 136] on button "Yes" at bounding box center [1377, 143] width 40 height 25
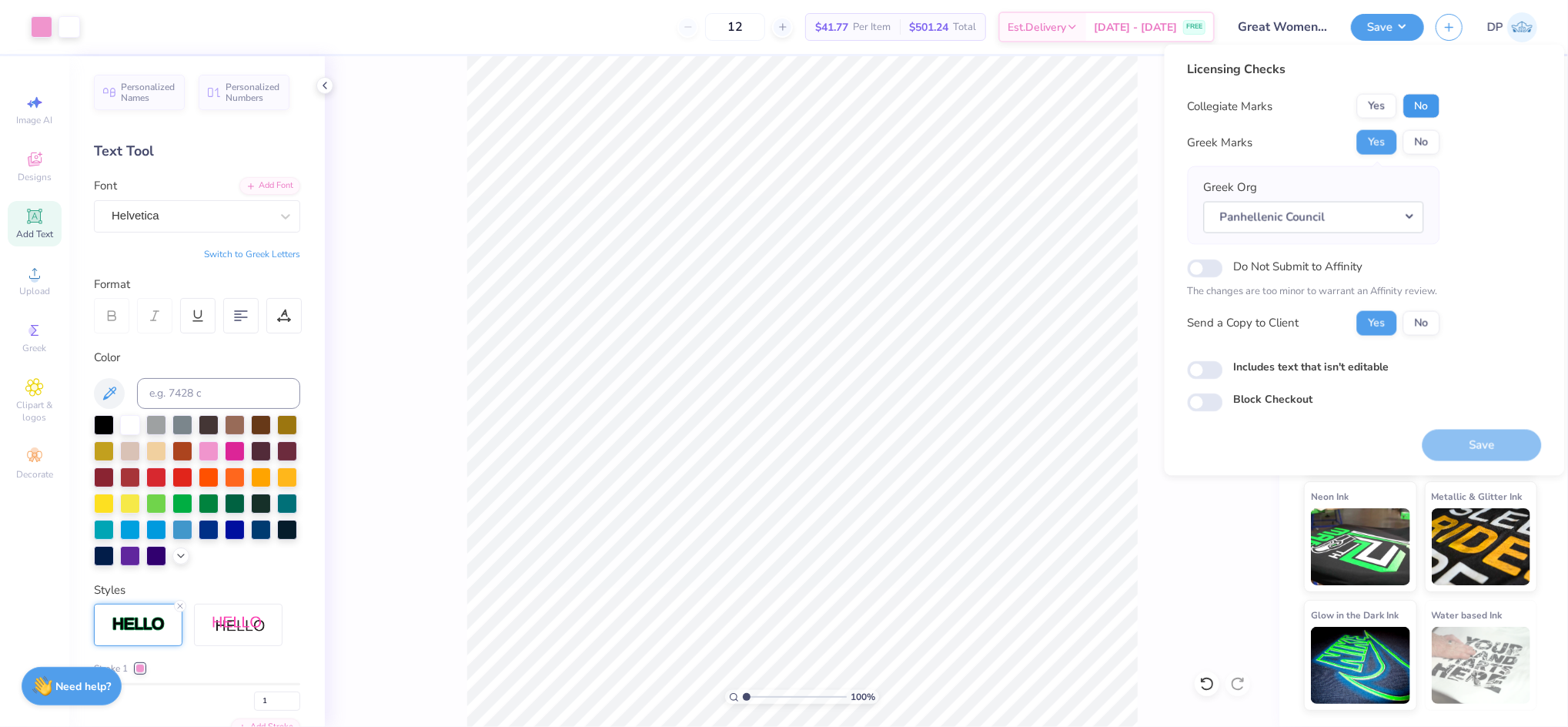
click at [1419, 105] on button "No" at bounding box center [1422, 106] width 37 height 25
click at [1332, 225] on button "Panhellenic Council" at bounding box center [1314, 217] width 221 height 31
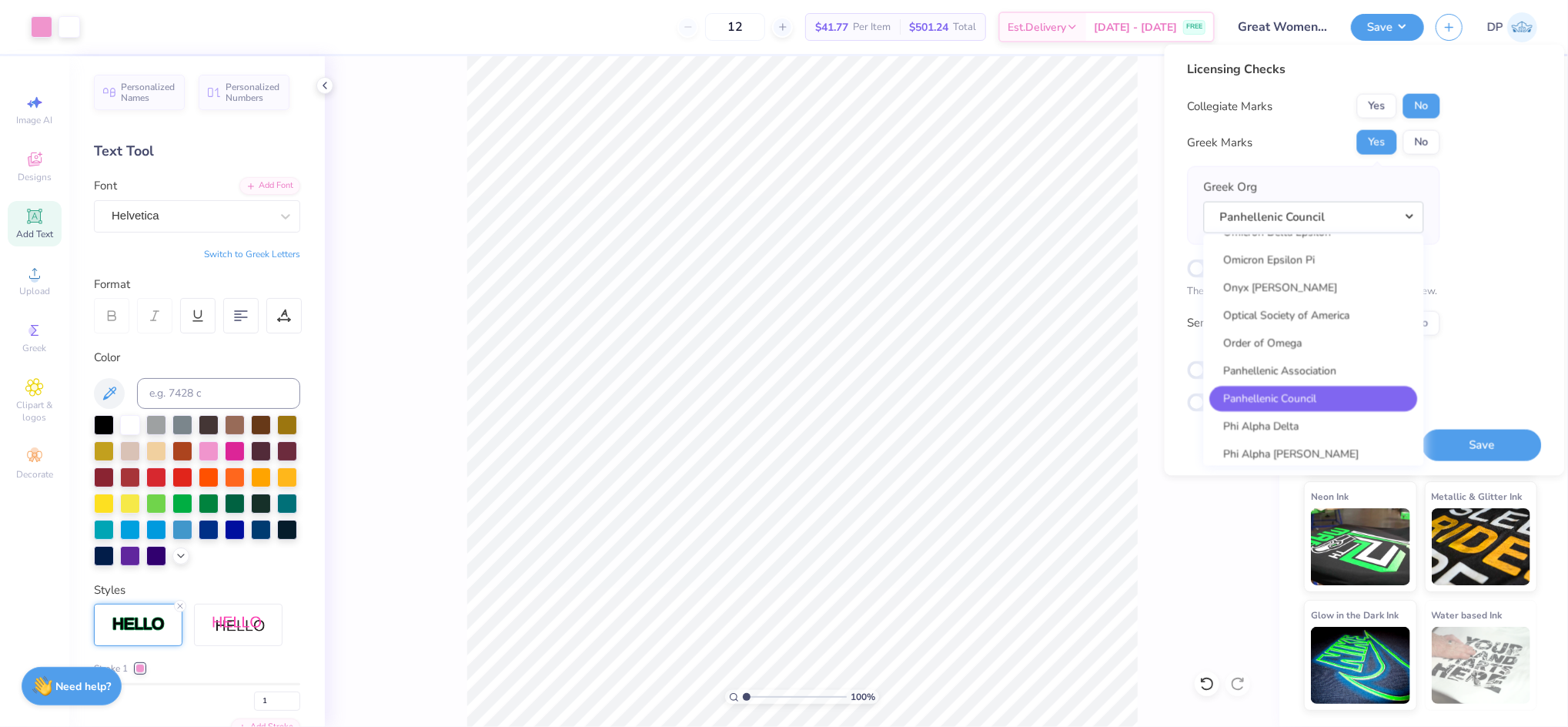
scroll to position [7701, 0]
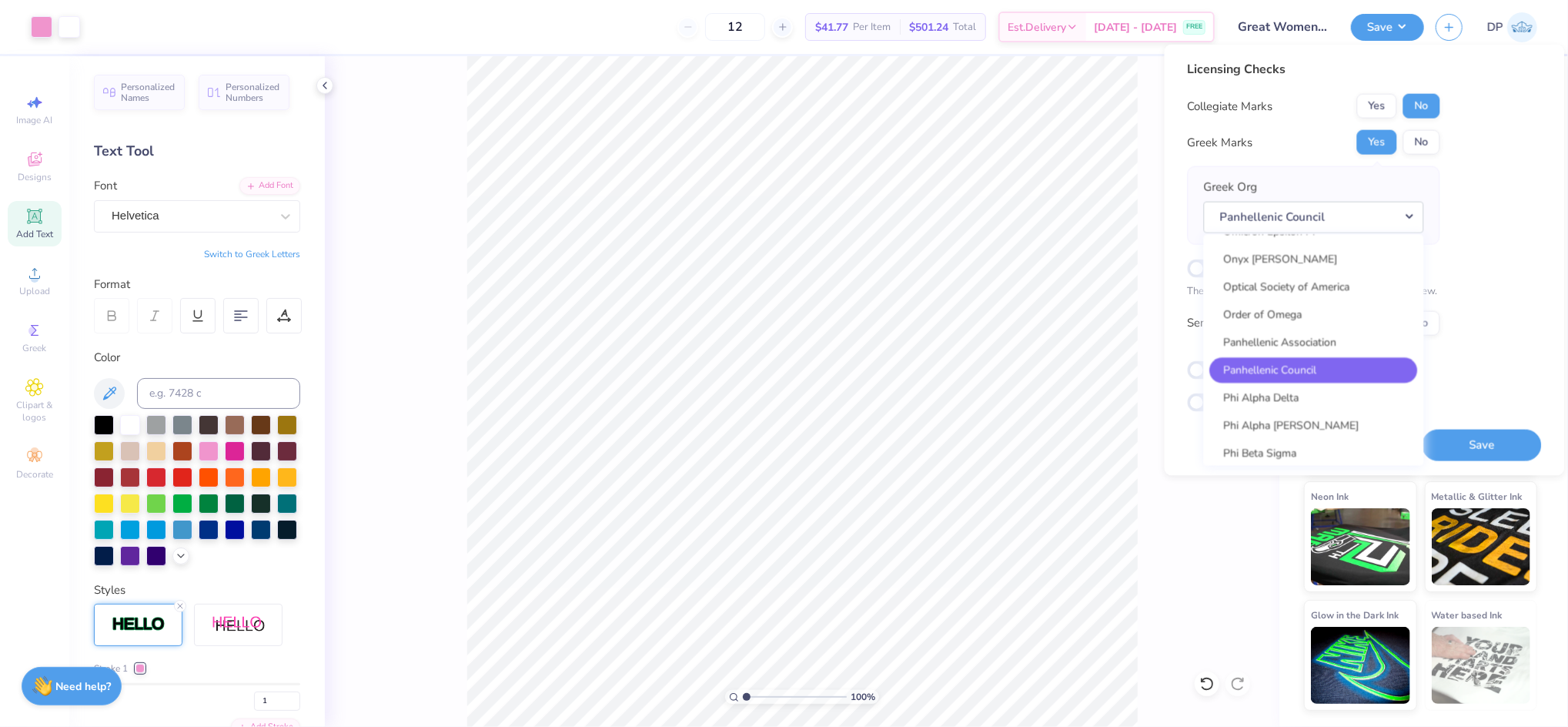
click at [1511, 195] on div "Licensing Checks Collegiate Marks Yes No Greek Marks Yes No Greek Org Panhellen…" at bounding box center [1365, 236] width 354 height 352
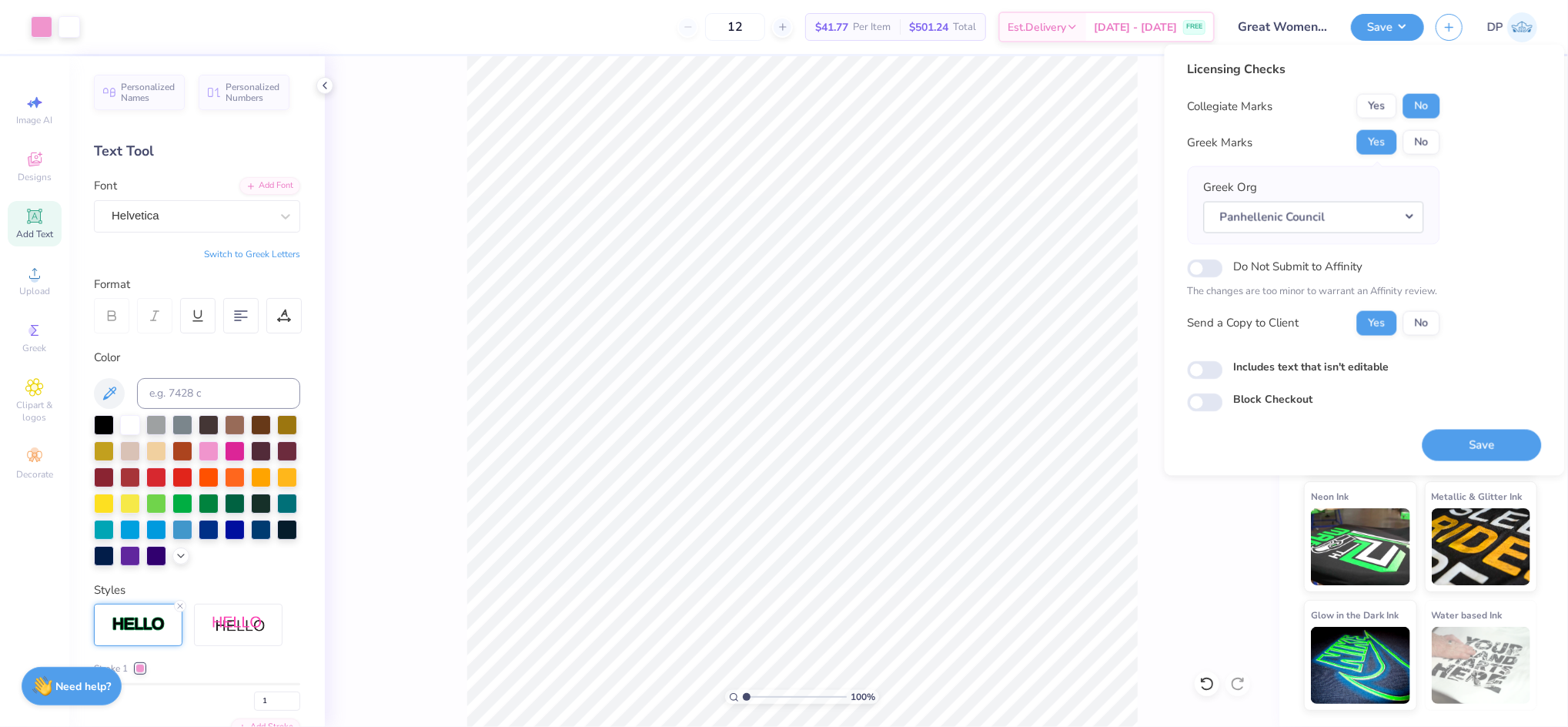
click at [1322, 363] on label "Includes text that isn't editable" at bounding box center [1311, 366] width 155 height 16
click at [1223, 363] on input "Includes text that isn't editable" at bounding box center [1206, 370] width 35 height 19
checkbox input "true"
click at [1454, 436] on button "Save" at bounding box center [1483, 444] width 119 height 31
